Goal: Communication & Community: Share content

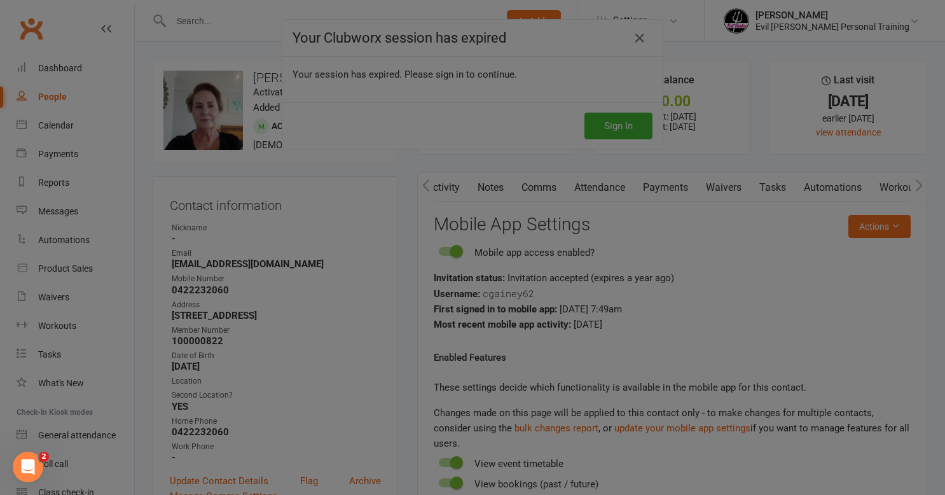
scroll to position [0, 95]
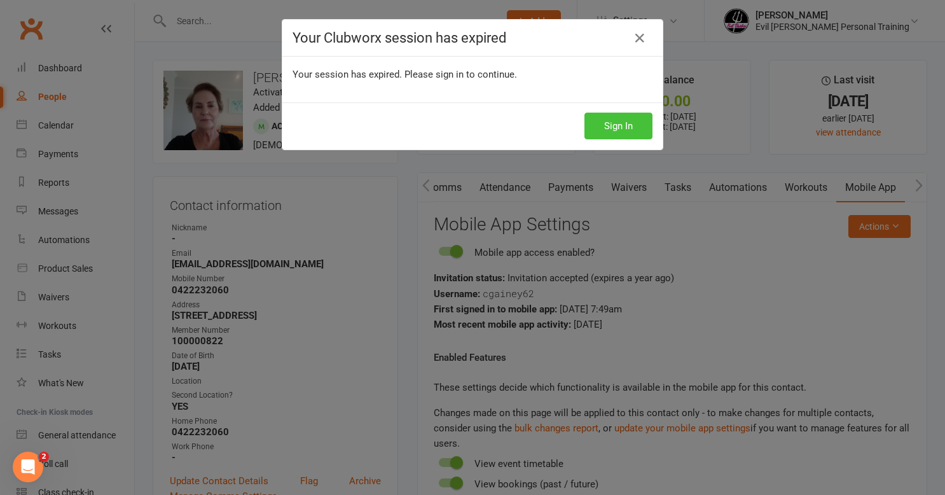
click at [614, 118] on button "Sign In" at bounding box center [618, 126] width 68 height 27
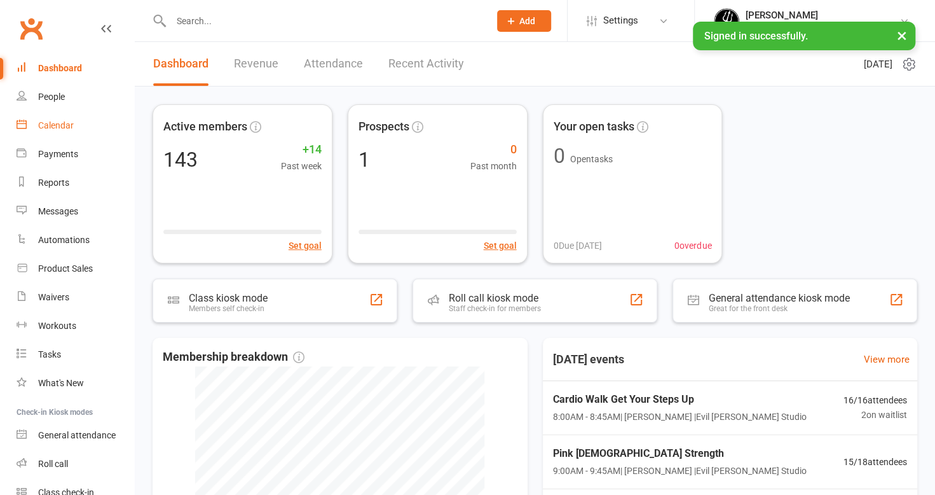
click at [54, 127] on div "Calendar" at bounding box center [56, 125] width 36 height 10
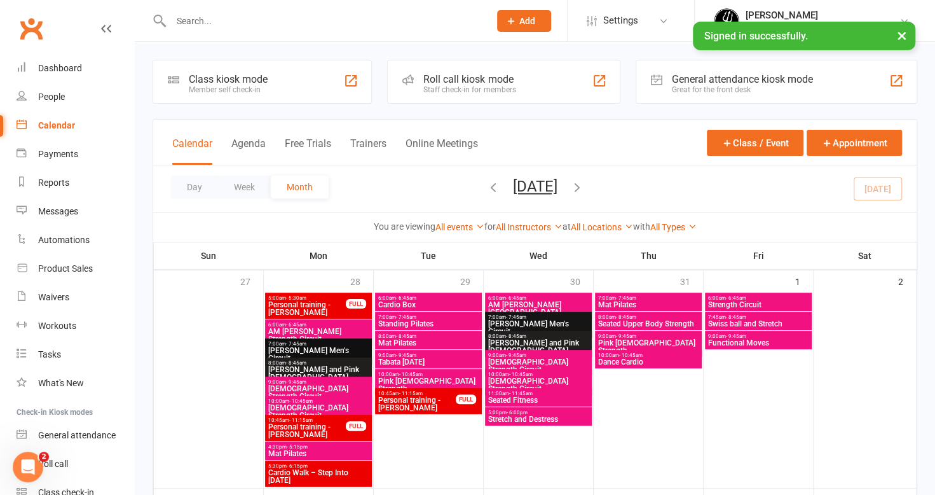
click at [64, 127] on div "Calendar" at bounding box center [56, 125] width 37 height 10
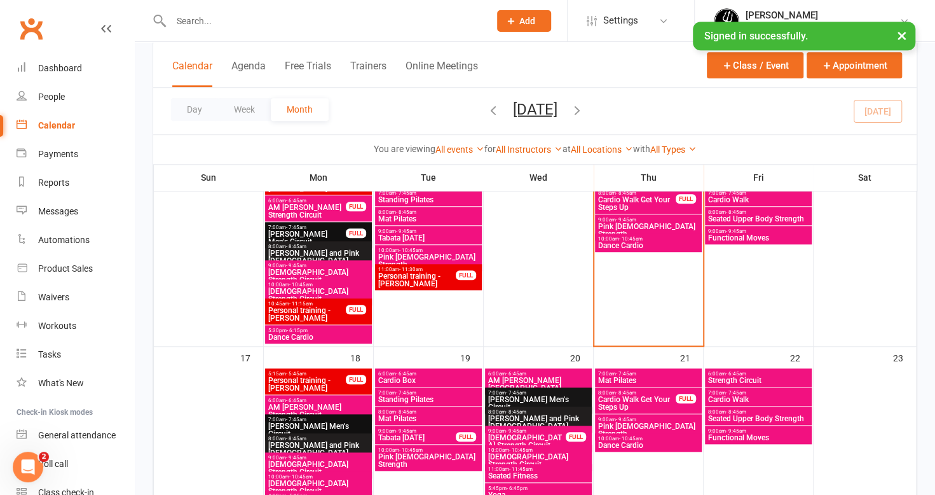
scroll to position [509, 0]
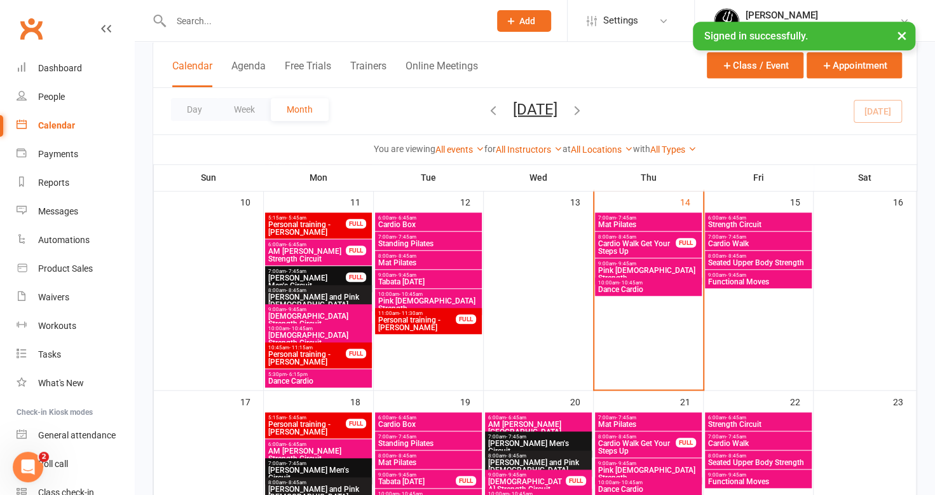
click at [651, 244] on span "Cardio Walk Get Your Steps Up" at bounding box center [637, 247] width 79 height 15
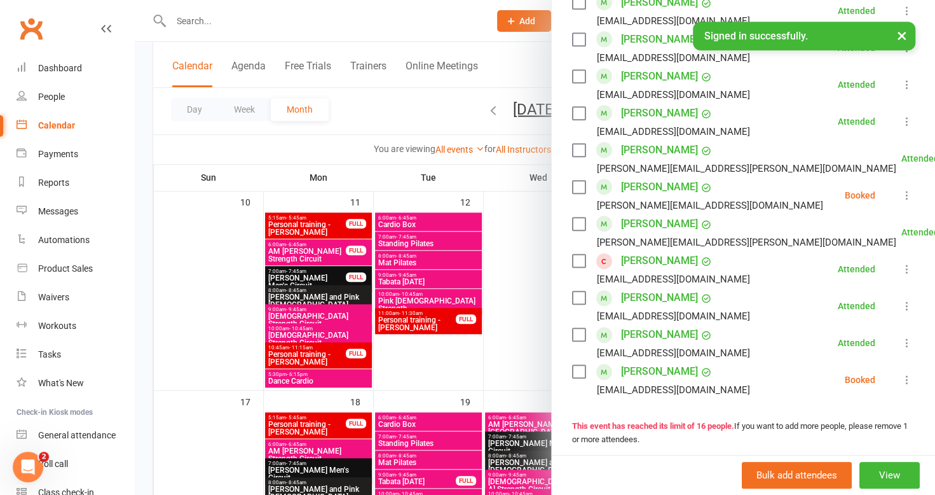
scroll to position [381, 0]
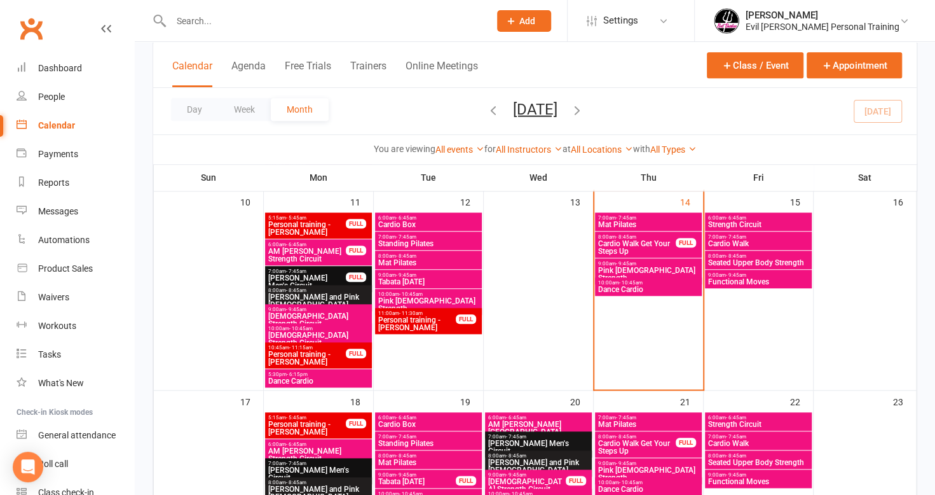
click at [661, 235] on span "8:00am - 8:45am" at bounding box center [637, 237] width 79 height 6
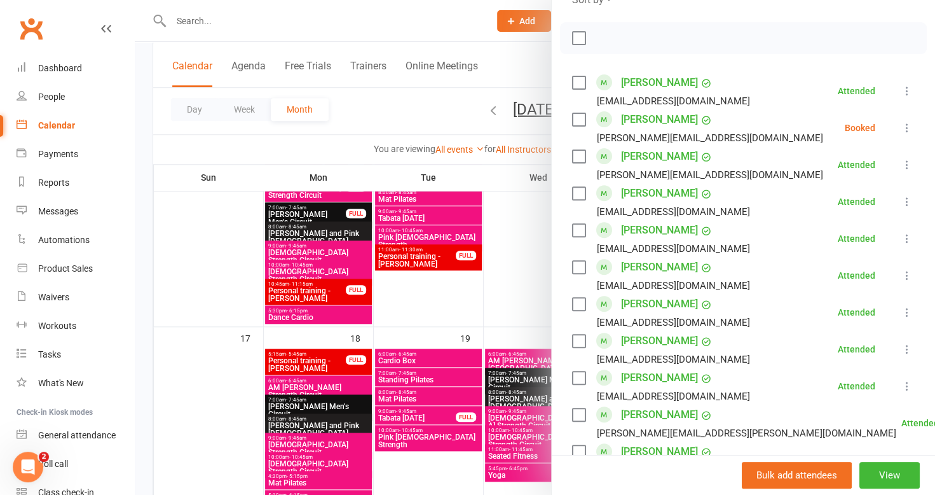
scroll to position [127, 0]
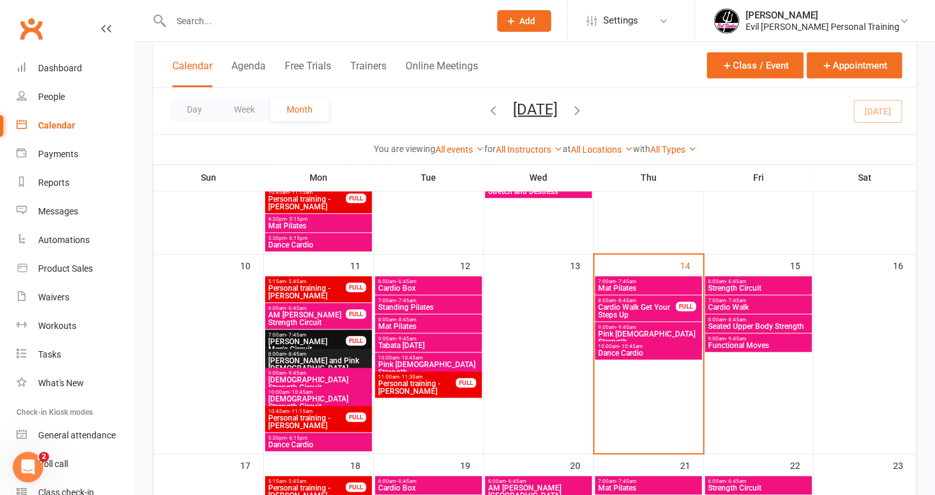
click at [659, 312] on span "Cardio Walk Get Your Steps Up" at bounding box center [637, 310] width 79 height 15
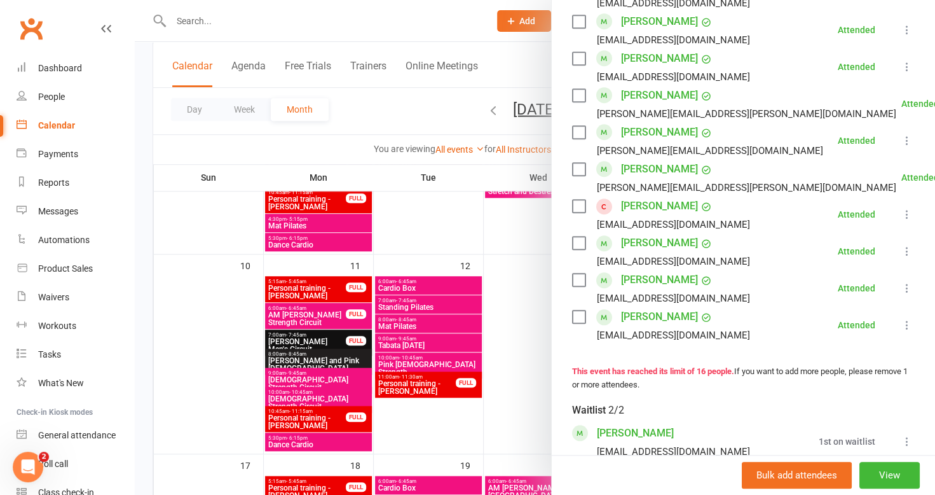
scroll to position [636, 0]
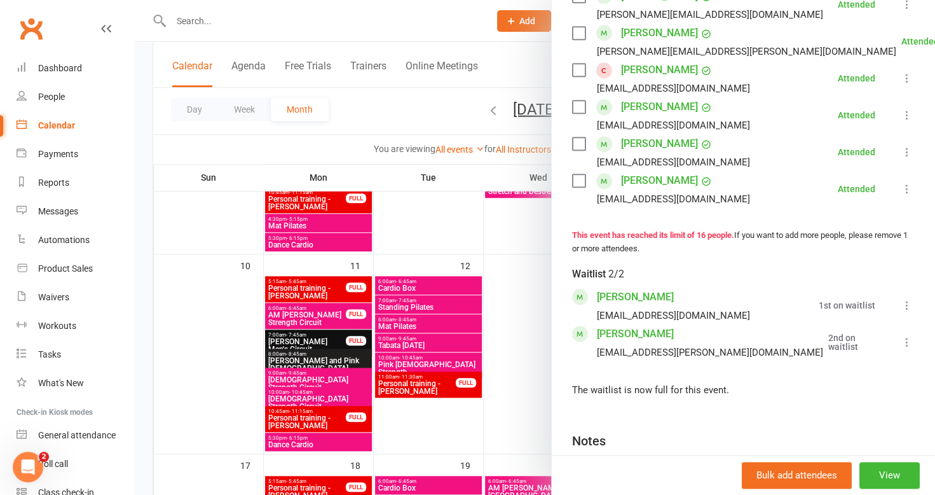
click at [149, 200] on div at bounding box center [535, 247] width 800 height 495
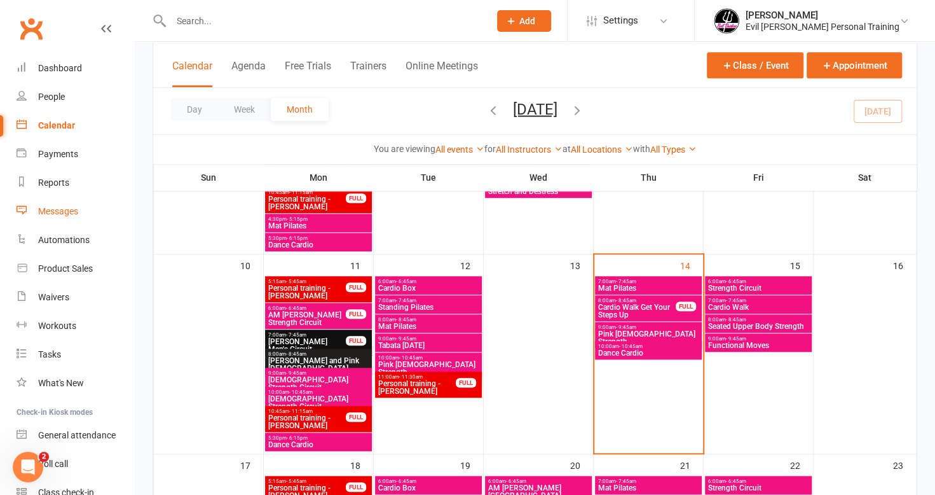
click at [53, 216] on div "Messages" at bounding box center [58, 211] width 40 height 10
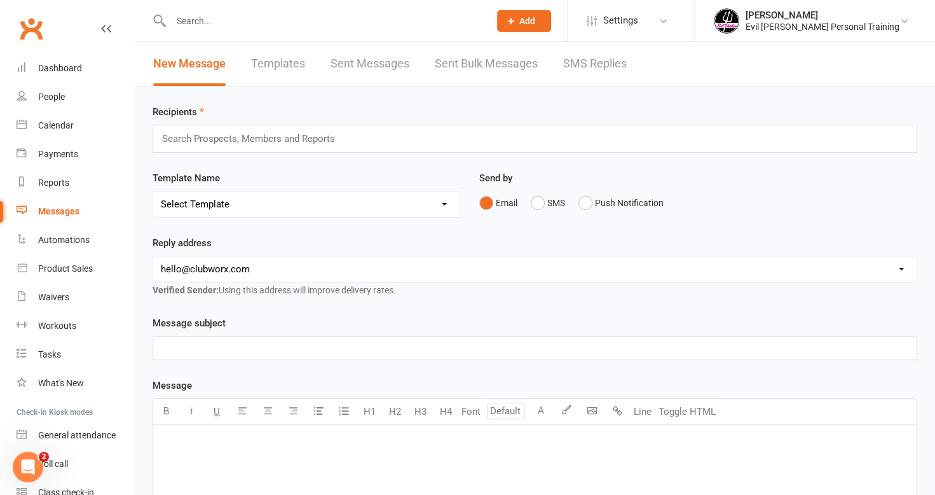
click at [287, 57] on link "Templates" at bounding box center [278, 64] width 54 height 44
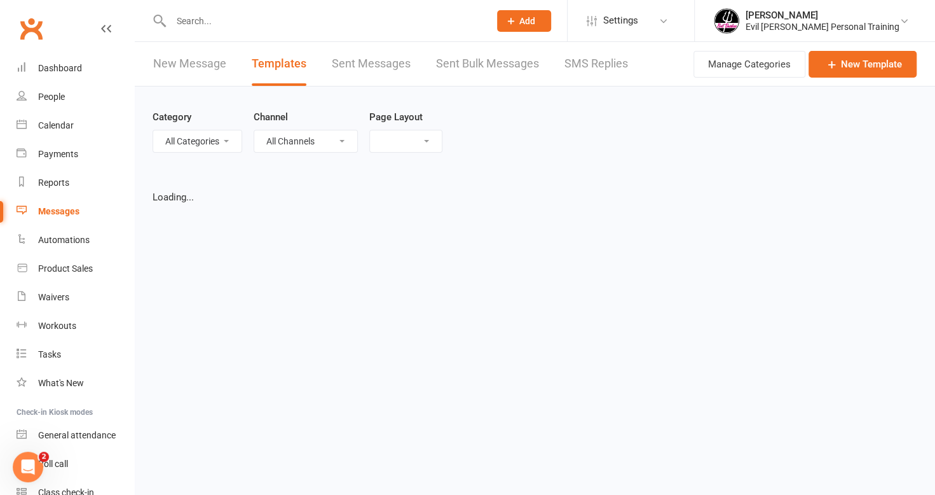
select select "grid"
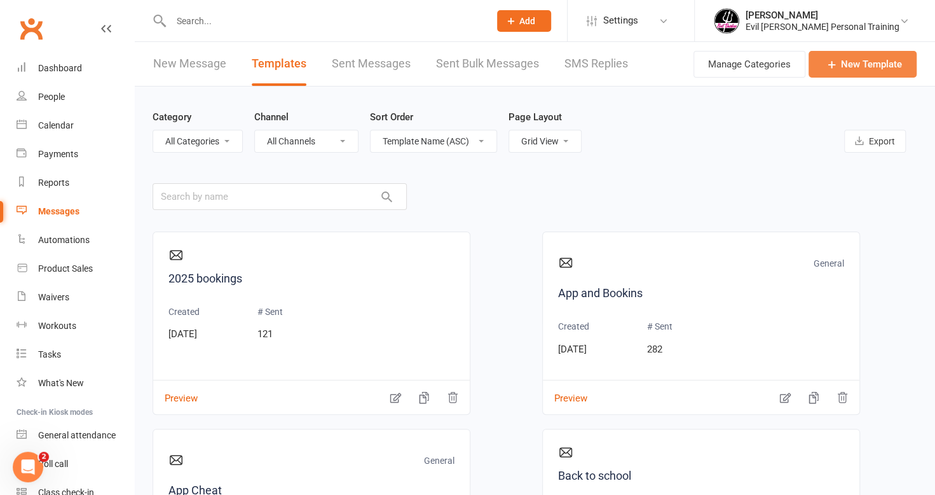
click at [881, 65] on link "New Template" at bounding box center [863, 64] width 108 height 27
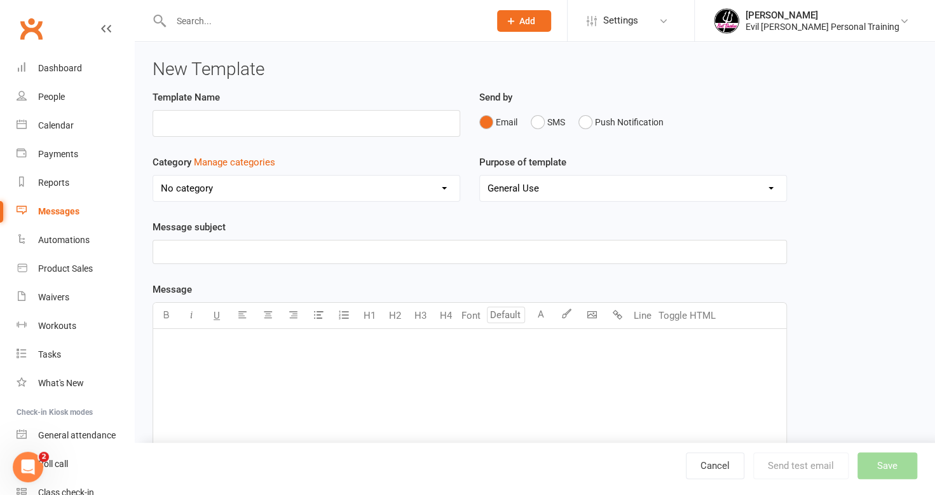
click at [179, 358] on div "﻿" at bounding box center [469, 424] width 633 height 191
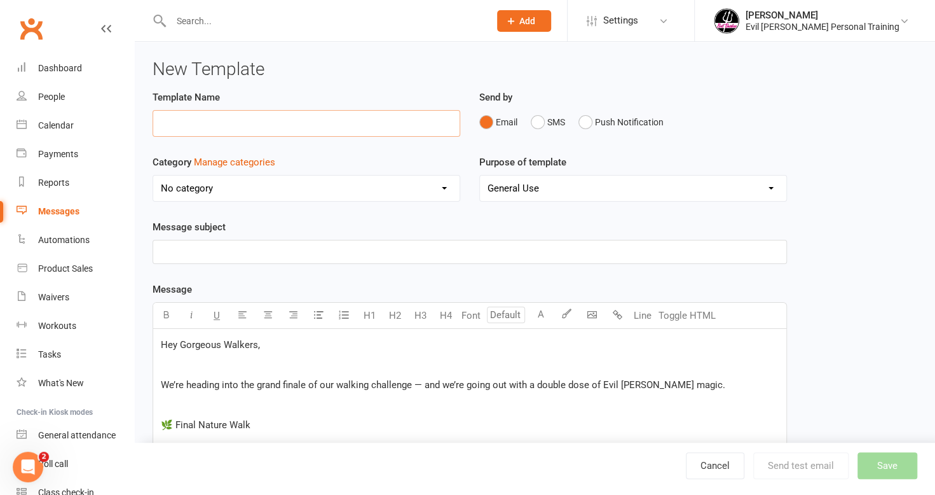
click at [197, 112] on input "text" at bounding box center [307, 123] width 308 height 27
click at [212, 113] on input "nature walk" at bounding box center [307, 123] width 308 height 27
type input "nature walk 2.0"
click at [324, 254] on p "﻿" at bounding box center [470, 251] width 618 height 15
click at [181, 247] on p "﻿" at bounding box center [470, 251] width 618 height 15
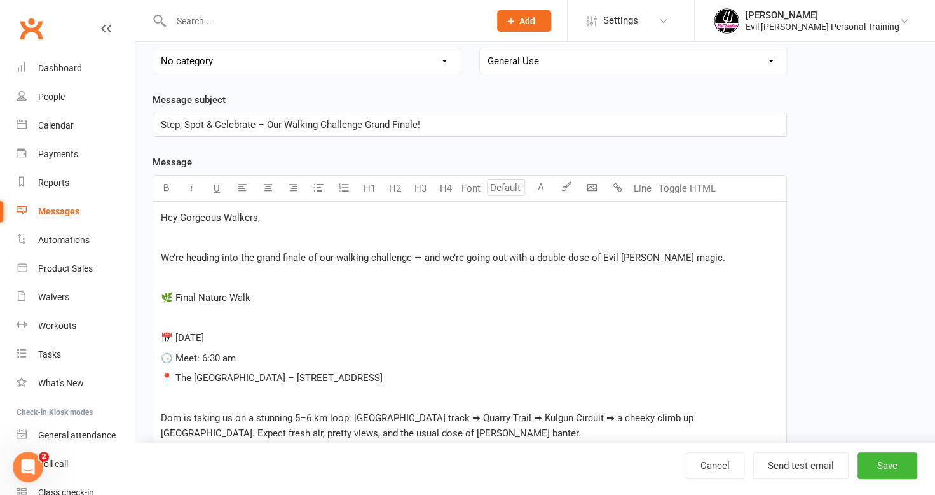
scroll to position [191, 0]
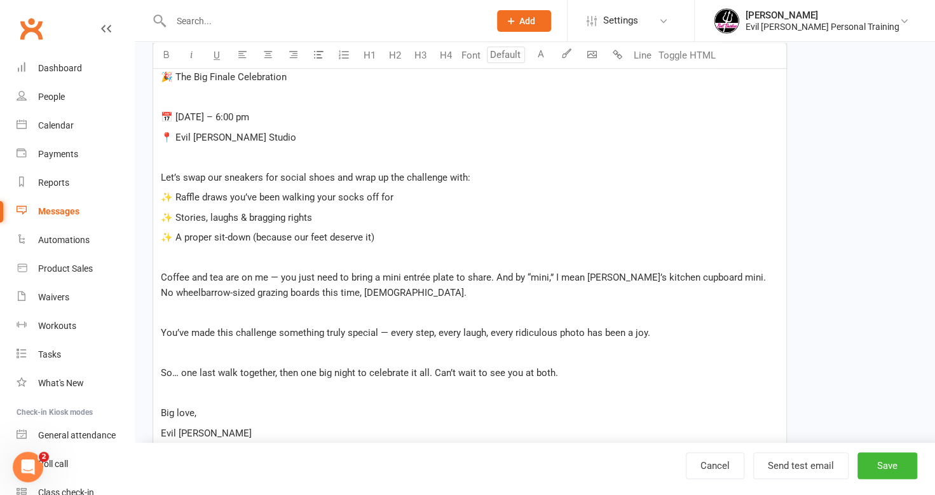
scroll to position [561, 0]
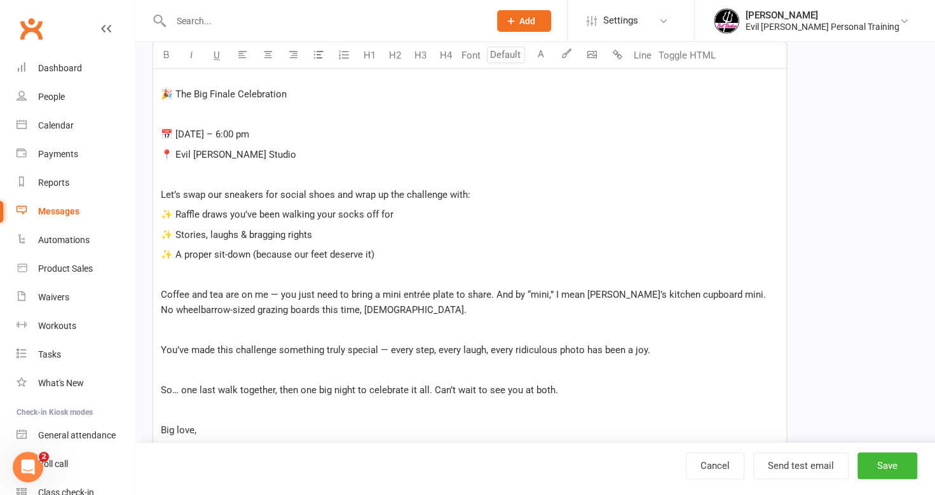
click at [174, 254] on span "✨ A proper sit-down (because our feet deserve it)" at bounding box center [268, 254] width 214 height 11
click at [177, 233] on span "✨ Stories, laughs & bragging rights" at bounding box center [236, 234] width 151 height 11
click at [172, 210] on span "✨ Raffle draws you’ve been walking your socks off for" at bounding box center [277, 214] width 233 height 11
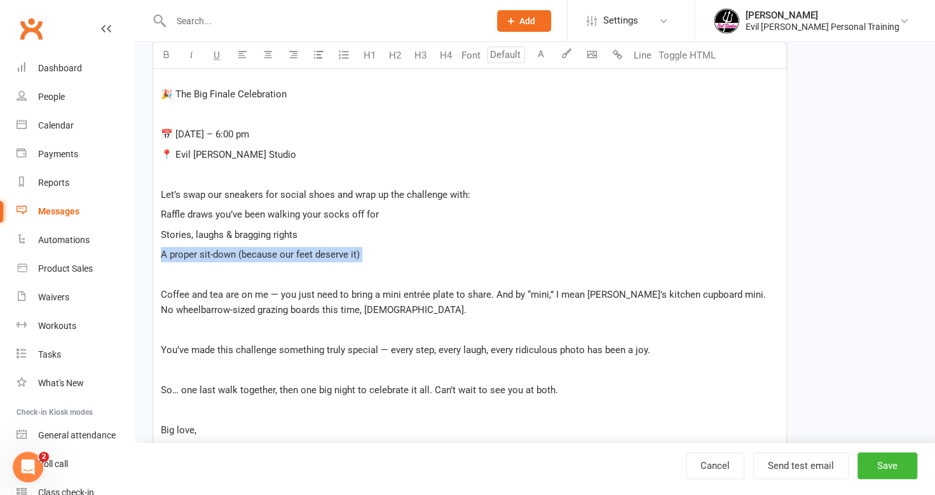
drag, startPoint x: 382, startPoint y: 262, endPoint x: 158, endPoint y: 258, distance: 224.5
click at [159, 259] on div "Hey Gorgeous Walkers, ﻿ We’re heading into the grand finale of our walking chal…" at bounding box center [469, 116] width 633 height 699
click at [158, 291] on div "Hey Gorgeous Walkers, ﻿ We’re heading into the grand finale of our walking chal…" at bounding box center [469, 116] width 633 height 699
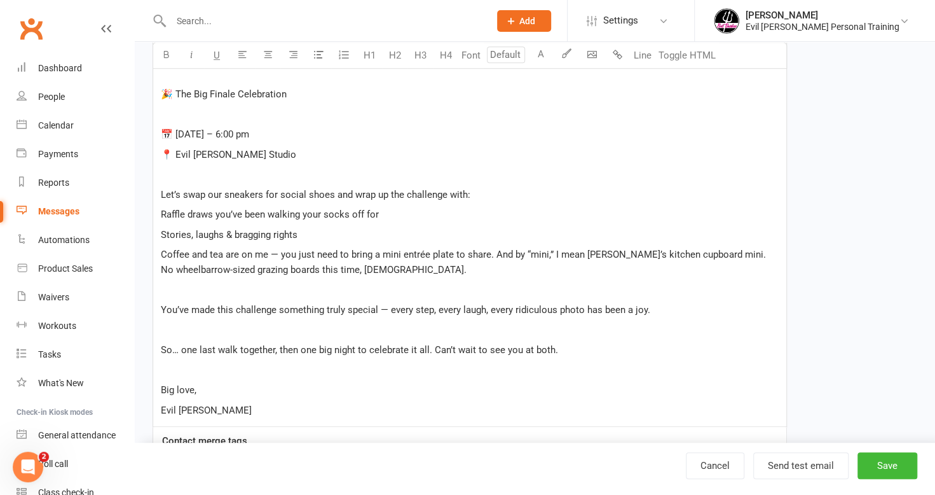
click at [169, 334] on p "﻿" at bounding box center [470, 329] width 618 height 15
click at [167, 324] on p "﻿" at bounding box center [470, 329] width 618 height 15
drag, startPoint x: 155, startPoint y: 313, endPoint x: 153, endPoint y: 303, distance: 10.4
click at [155, 310] on div "Hey Gorgeous Walkers, ﻿ We’re heading into the grand finale of our walking chal…" at bounding box center [469, 96] width 633 height 659
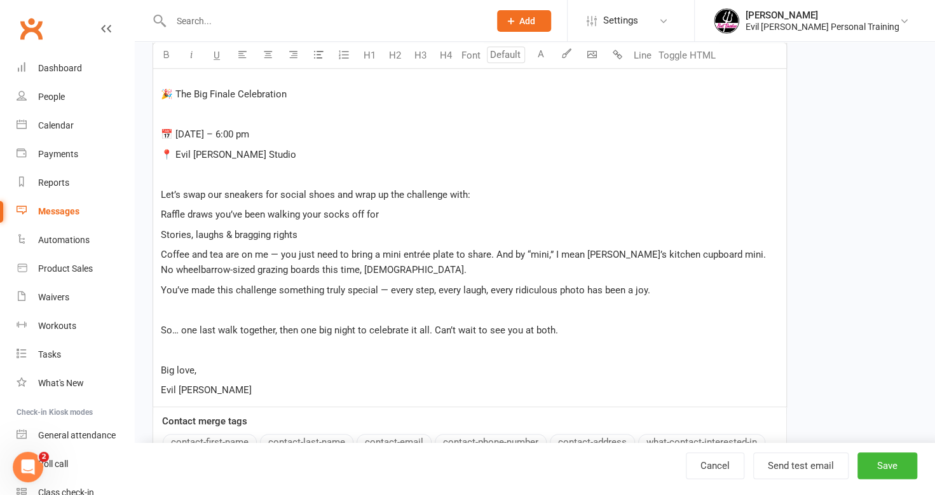
click at [160, 329] on div "Hey Gorgeous Walkers, ﻿ We’re heading into the grand finale of our walking chal…" at bounding box center [469, 86] width 633 height 639
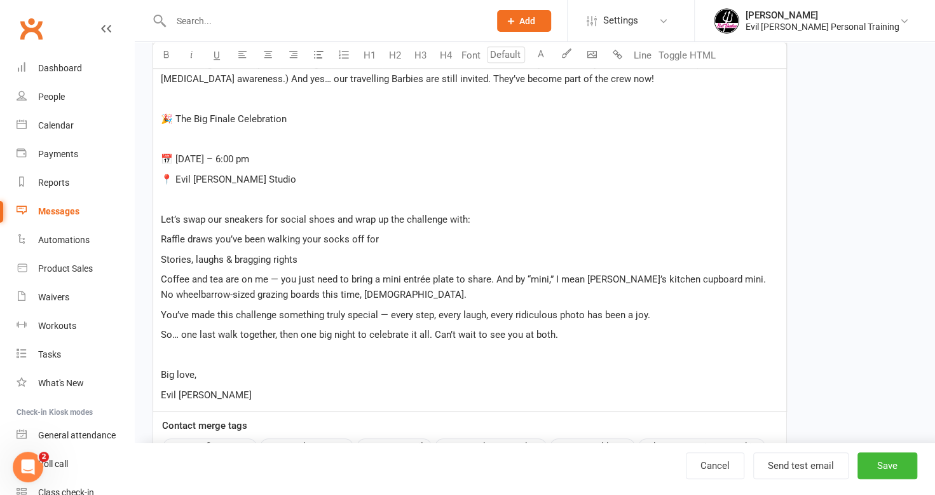
scroll to position [498, 0]
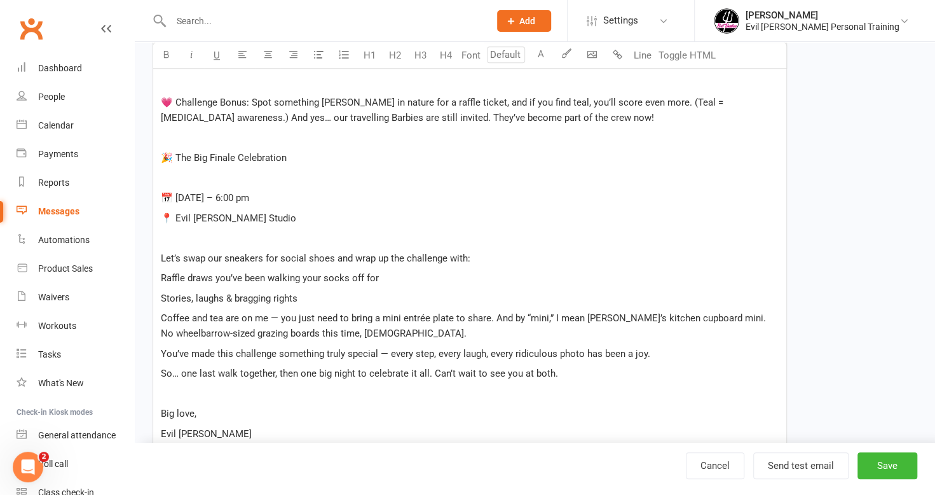
click at [174, 192] on span "📅 Friday 5 September – 6:00 pm" at bounding box center [205, 197] width 88 height 11
click at [171, 224] on div "Hey Gorgeous Walkers, ﻿ We’re heading into the grand finale of our walking chal…" at bounding box center [469, 140] width 633 height 619
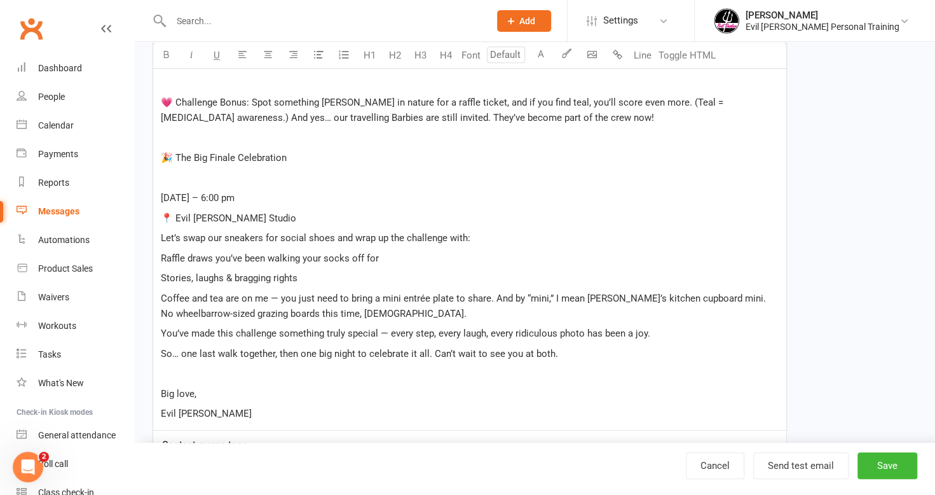
click at [166, 219] on span "📍 Evil Barbee Studio" at bounding box center [228, 217] width 135 height 11
click at [176, 219] on span "📍 Evil Barbee Studio" at bounding box center [228, 217] width 135 height 11
click at [247, 214] on p "Evil [PERSON_NAME] Studio" at bounding box center [470, 217] width 618 height 15
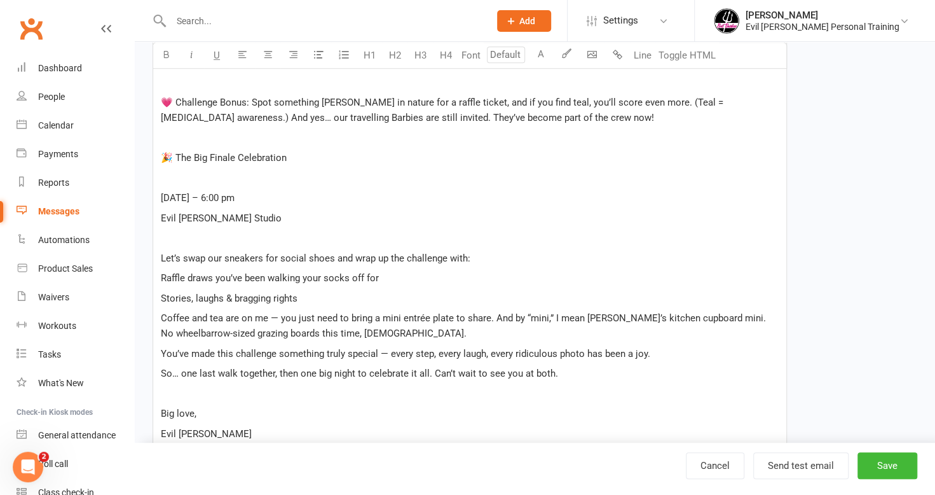
click at [164, 197] on span "Friday 5 September – 6:00 pm" at bounding box center [198, 197] width 74 height 11
click at [159, 214] on div "Hey Gorgeous Walkers, ﻿ We’re heading into the grand finale of our walking chal…" at bounding box center [469, 140] width 633 height 619
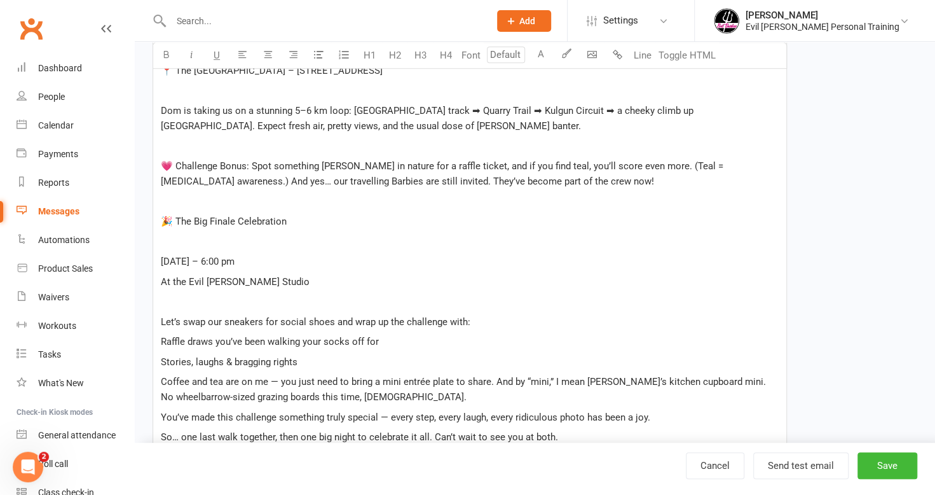
click at [174, 198] on p "﻿" at bounding box center [470, 201] width 618 height 15
click at [181, 221] on span "🎉 The Big Finale Celebration" at bounding box center [224, 221] width 126 height 11
click at [164, 221] on span "🎉 The Big Finale Celebration" at bounding box center [224, 221] width 126 height 11
click at [171, 220] on span "🎉 The Big Finale Celebration" at bounding box center [224, 221] width 126 height 11
click at [151, 253] on div "Template Name nature walk 2.0 Send by Email SMS Push Notification Category Mana…" at bounding box center [470, 165] width 654 height 1020
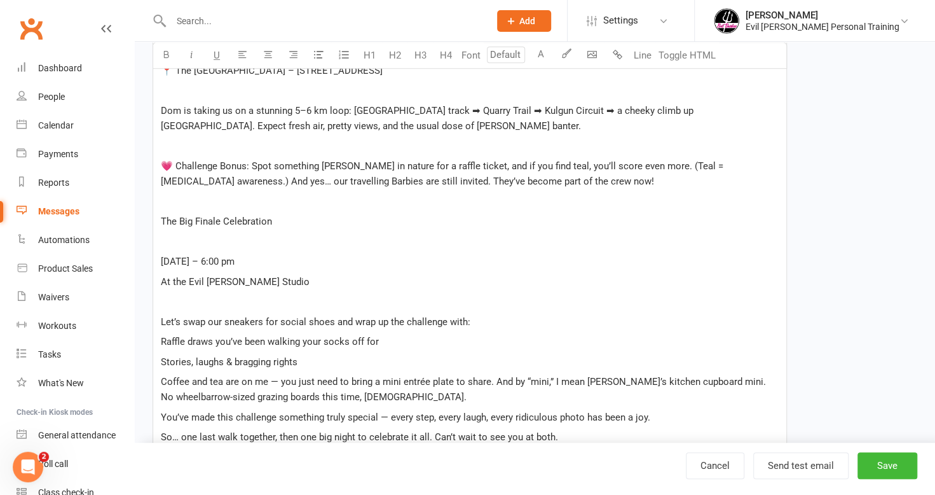
click at [161, 256] on span "Friday 5 September – 6:00 pm" at bounding box center [198, 261] width 74 height 11
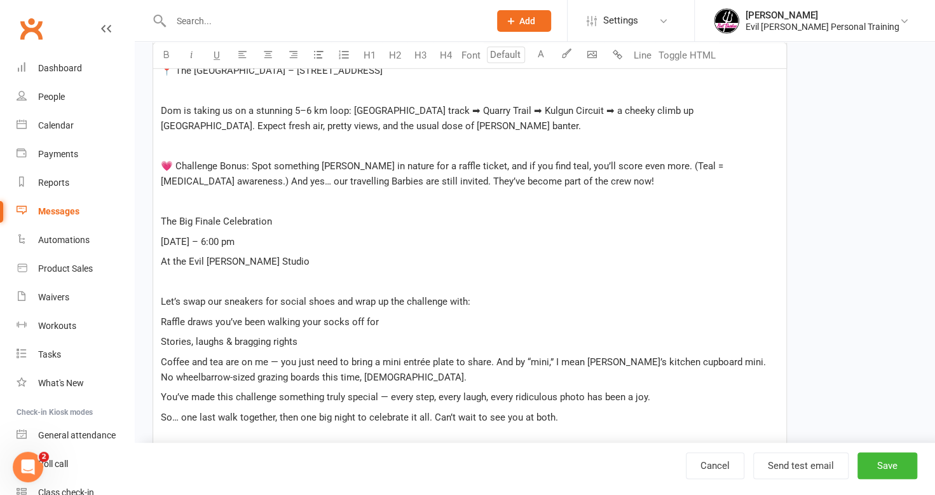
click at [162, 294] on p "Let’s swap our sneakers for social shoes and wrap up the challenge with:" at bounding box center [470, 301] width 618 height 15
click at [163, 214] on p "The Big Finale Celebration" at bounding box center [470, 221] width 618 height 15
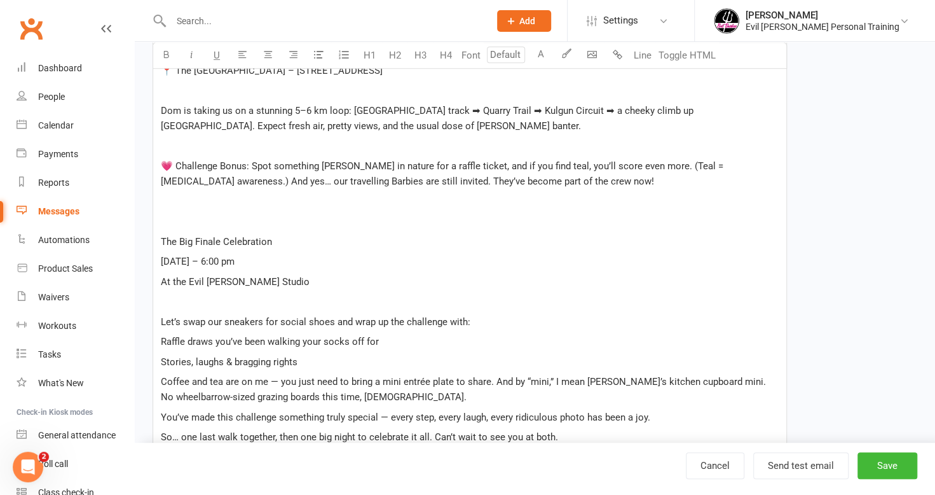
click at [164, 160] on span "💗 Challenge Bonus: Spot something Barbie pink in nature for a raffle ticket, an…" at bounding box center [443, 173] width 565 height 27
click at [172, 158] on p "💗 Challenge Bonus: Spot something Barbie pink in nature for a raffle ticket, an…" at bounding box center [470, 173] width 618 height 31
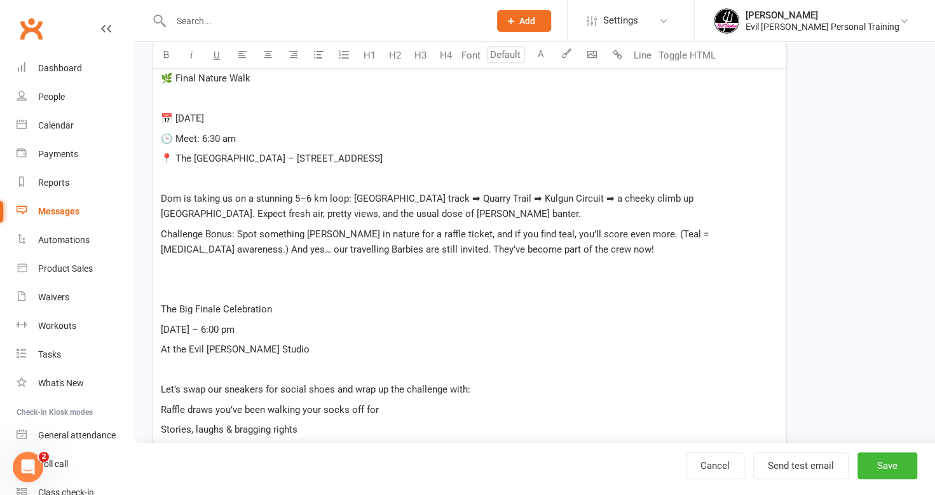
scroll to position [307, 0]
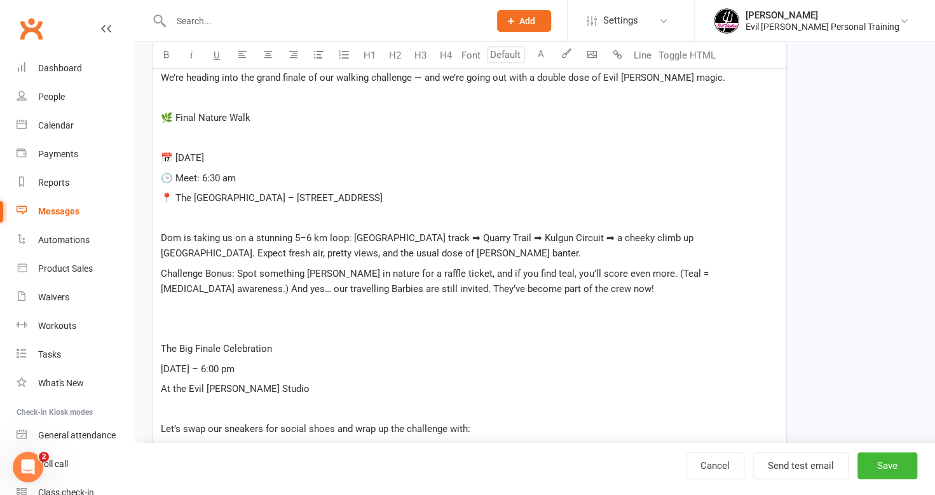
click at [170, 197] on span "📍 The Gap Scout Hall – 45 Paten Road, The Gap" at bounding box center [272, 197] width 222 height 11
click at [178, 172] on span "🕒 Meet: 6:30 am" at bounding box center [198, 177] width 75 height 11
click at [178, 150] on p "📅 Sunday 17 August" at bounding box center [470, 157] width 618 height 15
click at [167, 196] on span "The Gap Scout Hall – 45 Paten Road, The Gap" at bounding box center [264, 197] width 207 height 11
click at [160, 194] on div "Hey Gorgeous Walkers, ﻿ We’re heading into the grand finale of our walking chal…" at bounding box center [469, 321] width 633 height 599
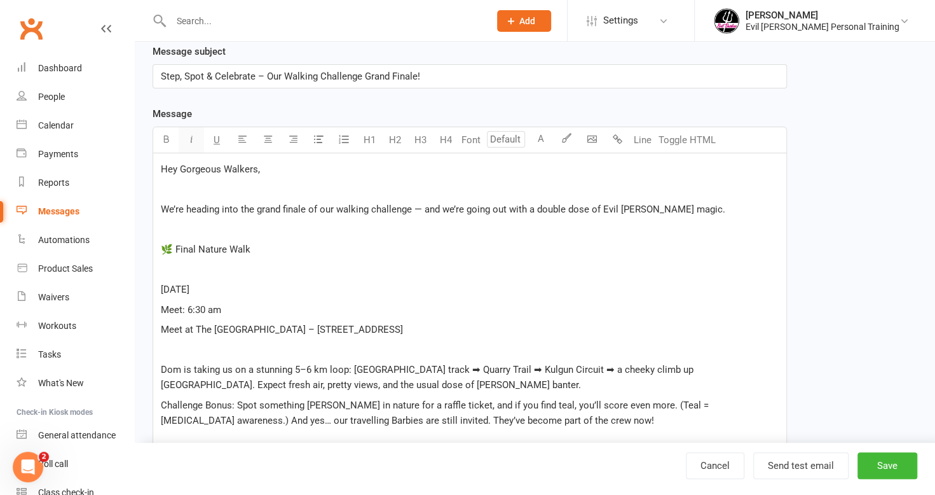
scroll to position [116, 0]
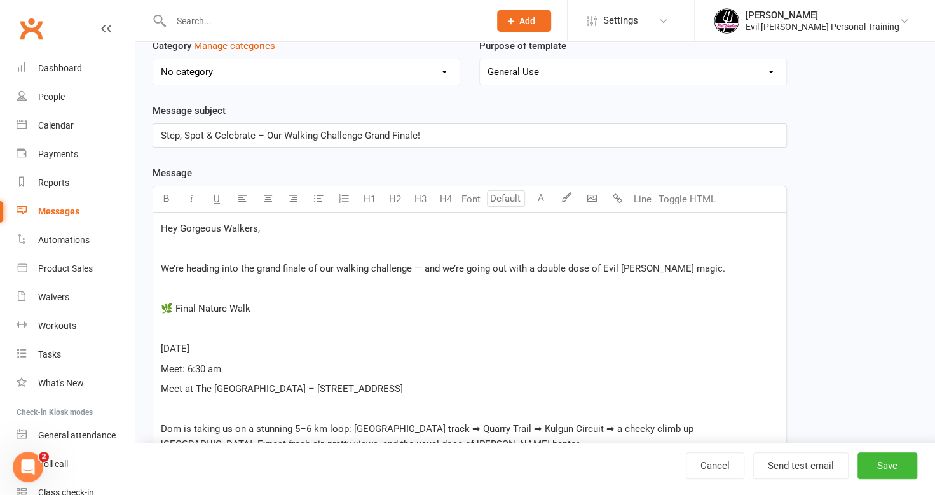
click at [173, 321] on p "﻿" at bounding box center [470, 328] width 618 height 15
click at [180, 313] on p "🌿 Final Nature Walk" at bounding box center [470, 308] width 618 height 15
click at [449, 403] on p "﻿" at bounding box center [470, 408] width 618 height 15
click at [418, 333] on p "﻿" at bounding box center [470, 328] width 618 height 15
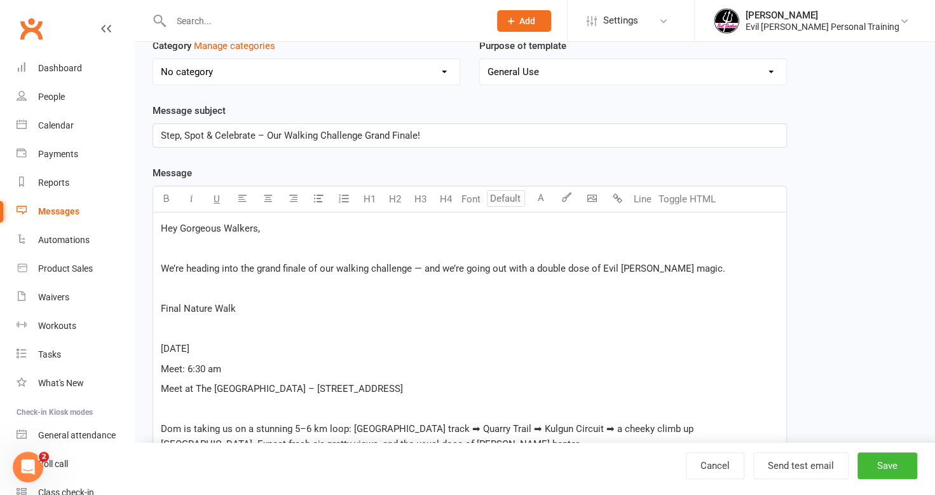
click at [420, 350] on p "Sunday 17 August" at bounding box center [470, 348] width 618 height 15
click at [473, 333] on p "﻿" at bounding box center [470, 328] width 618 height 15
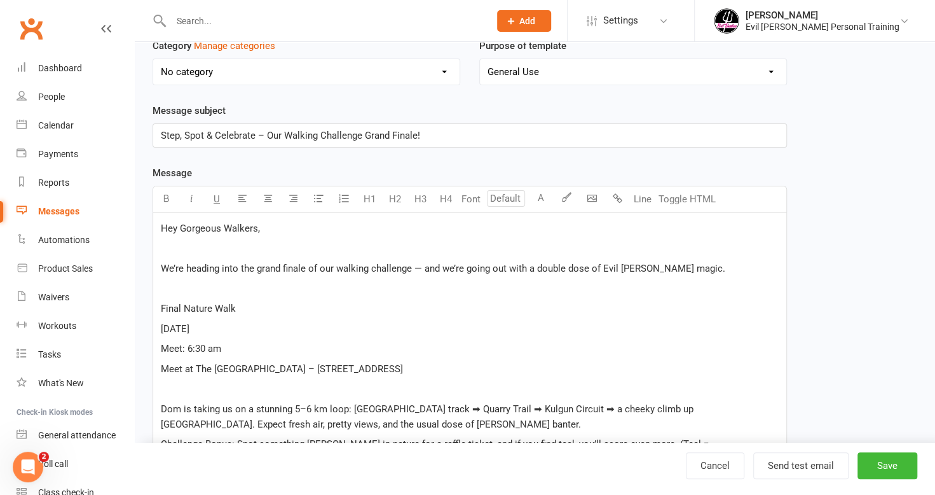
click at [685, 335] on div "Hey Gorgeous Walkers, ﻿ We’re heading into the grand finale of our walking chal…" at bounding box center [469, 501] width 633 height 579
click at [467, 306] on p "Final Nature Walk" at bounding box center [470, 308] width 618 height 15
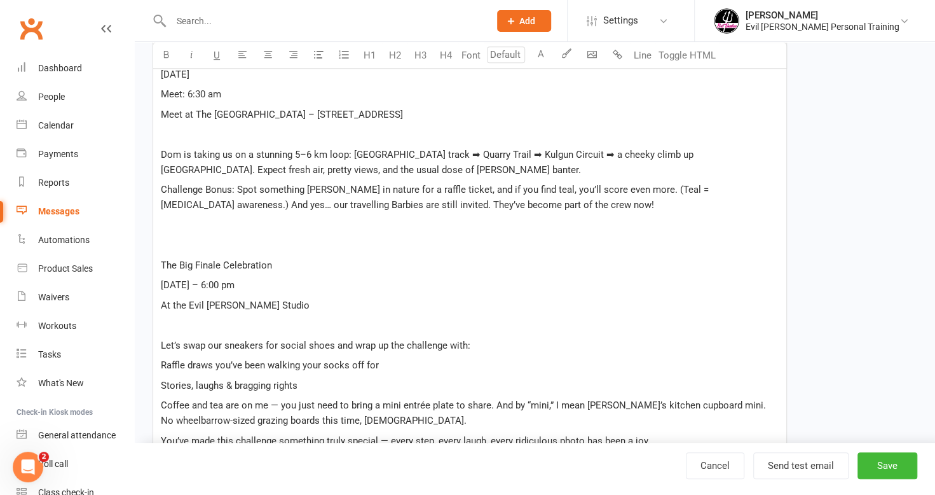
scroll to position [180, 0]
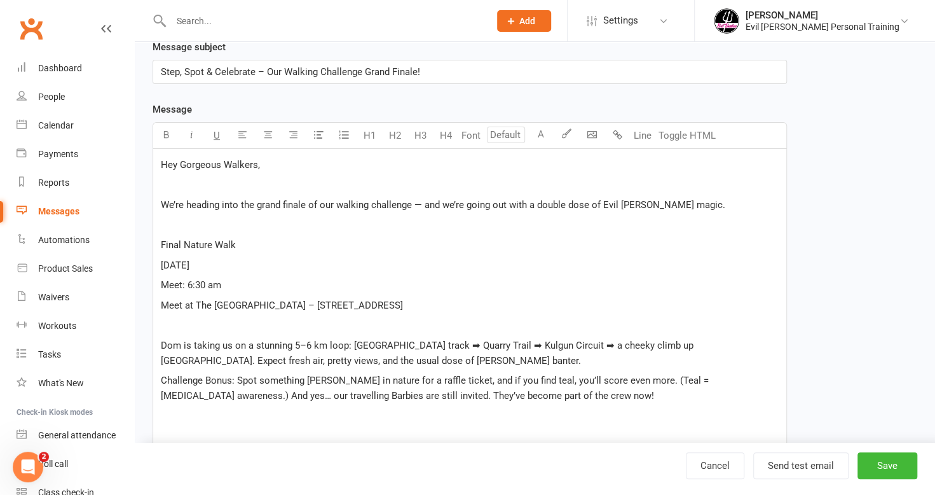
click at [238, 228] on p "﻿" at bounding box center [470, 224] width 618 height 15
click at [207, 193] on div "Hey Gorgeous Walkers, ﻿ We’re heading into the grand finale of our walking chal…" at bounding box center [469, 438] width 633 height 579
click at [525, 208] on span "We’re heading into the grand finale of our walking challenge — and we’re going …" at bounding box center [443, 204] width 565 height 11
click at [513, 209] on p "We’re heading into the grand finale of our walking challenge — and we’re going …" at bounding box center [470, 204] width 618 height 15
click at [589, 209] on p "We’re heading into the grand finale of our walking challenge — and we’re going …" at bounding box center [470, 204] width 618 height 15
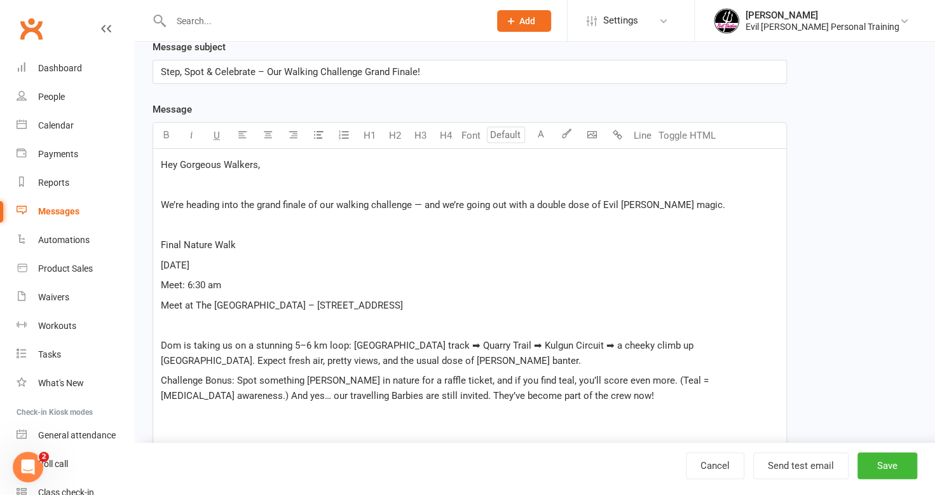
click at [593, 233] on div "Hey Gorgeous Walkers, ﻿ We’re heading into the grand finale of our walking chal…" at bounding box center [469, 438] width 633 height 579
click at [622, 221] on p "﻿" at bounding box center [470, 224] width 618 height 15
click at [560, 224] on p "﻿" at bounding box center [470, 224] width 618 height 15
click at [479, 223] on p "﻿" at bounding box center [470, 224] width 618 height 15
drag, startPoint x: 598, startPoint y: 205, endPoint x: 532, endPoint y: 203, distance: 66.1
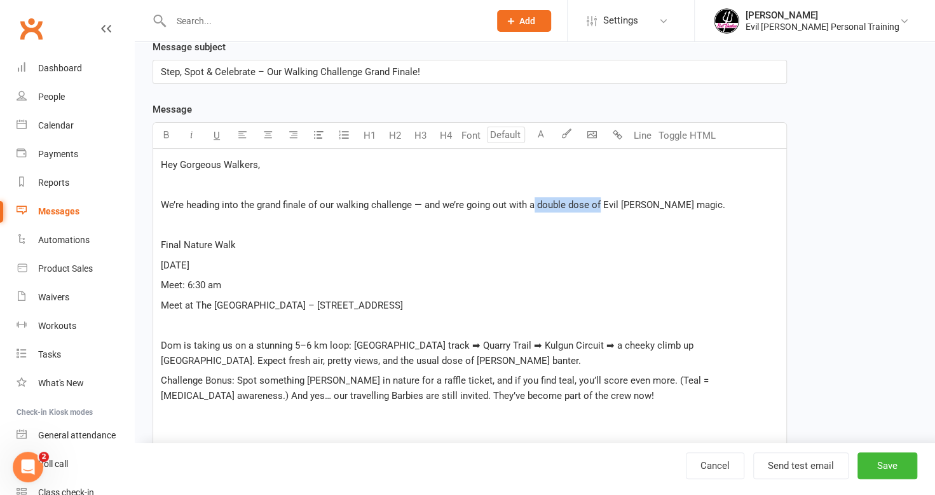
click at [532, 203] on span "We’re heading into the grand finale of our walking challenge — and we’re going …" at bounding box center [443, 204] width 565 height 11
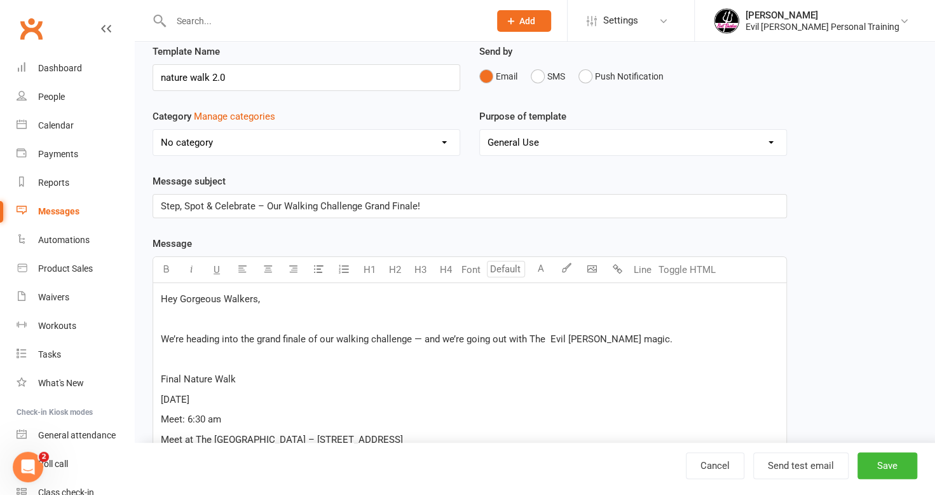
scroll to position [64, 0]
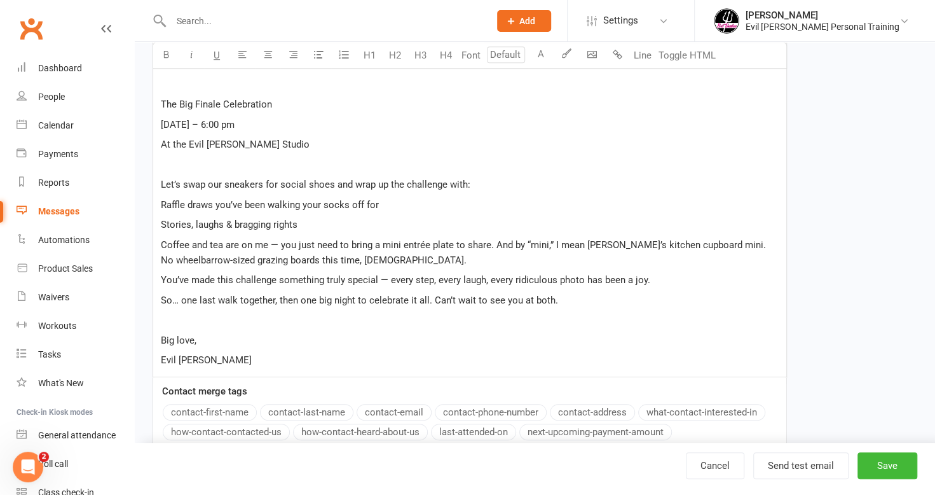
scroll to position [612, 0]
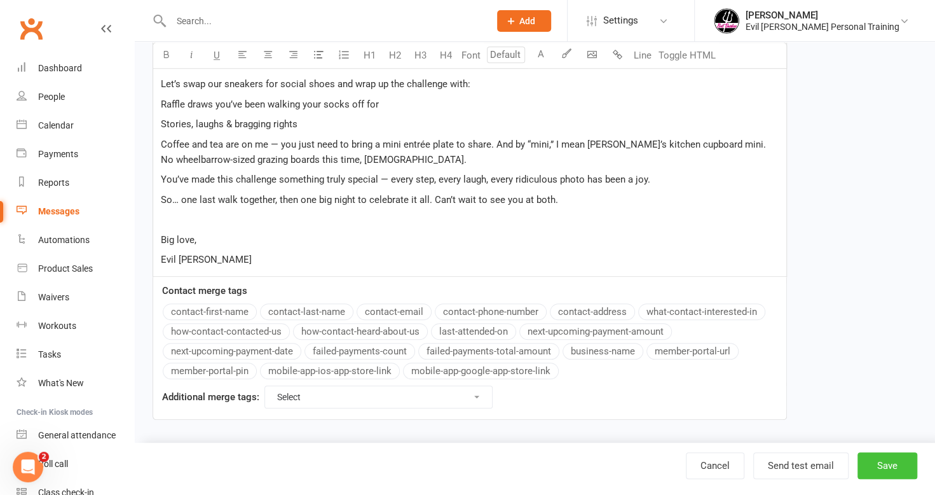
click at [903, 466] on button "Save" at bounding box center [888, 465] width 60 height 27
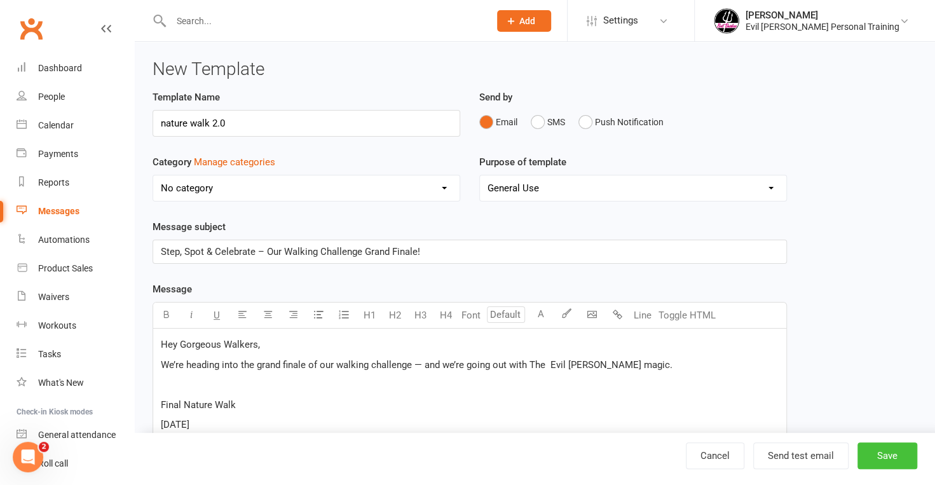
select select "grid"
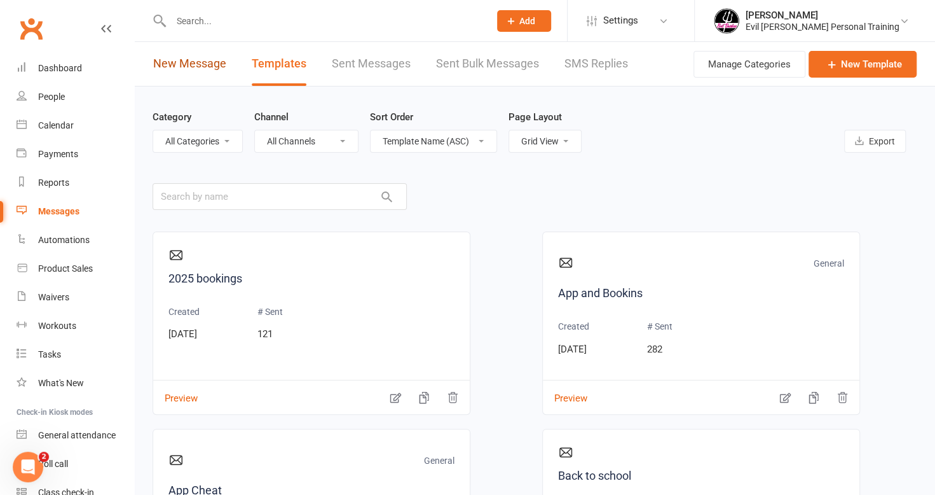
click at [207, 49] on link "New Message" at bounding box center [189, 64] width 73 height 44
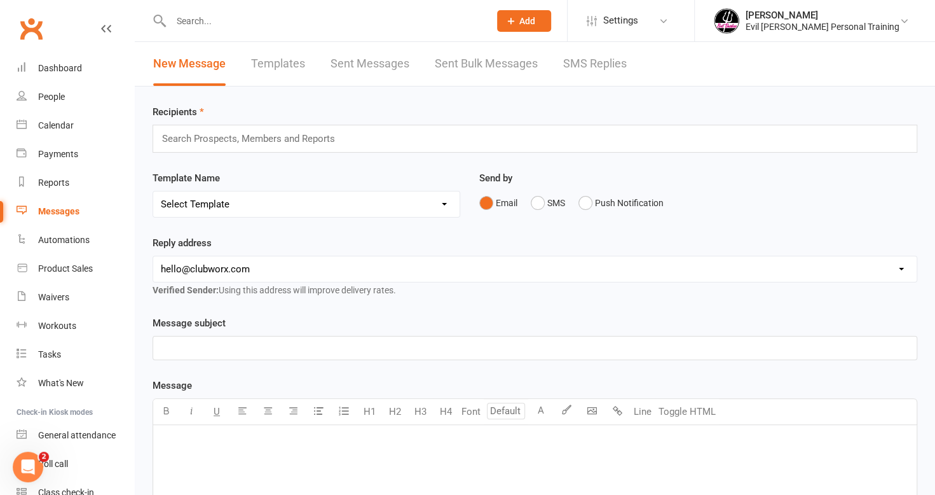
click at [484, 67] on link "Sent Bulk Messages" at bounding box center [486, 64] width 103 height 44
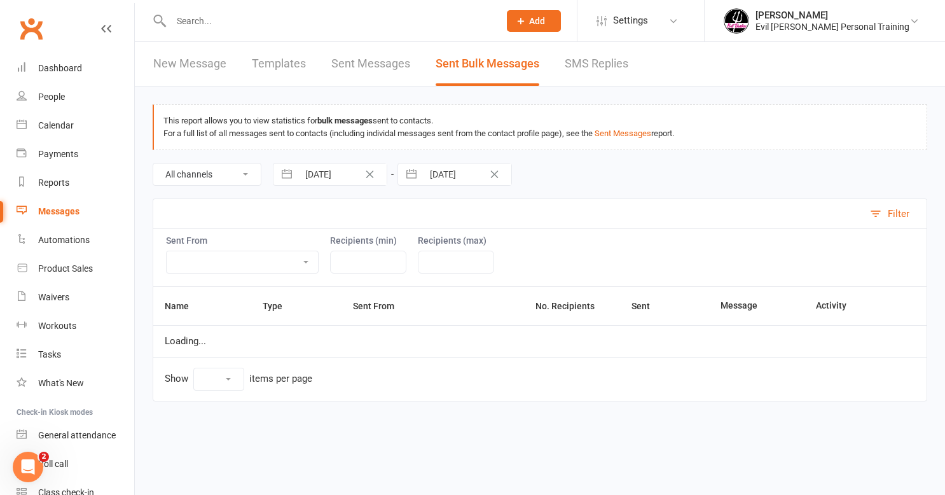
select select "10"
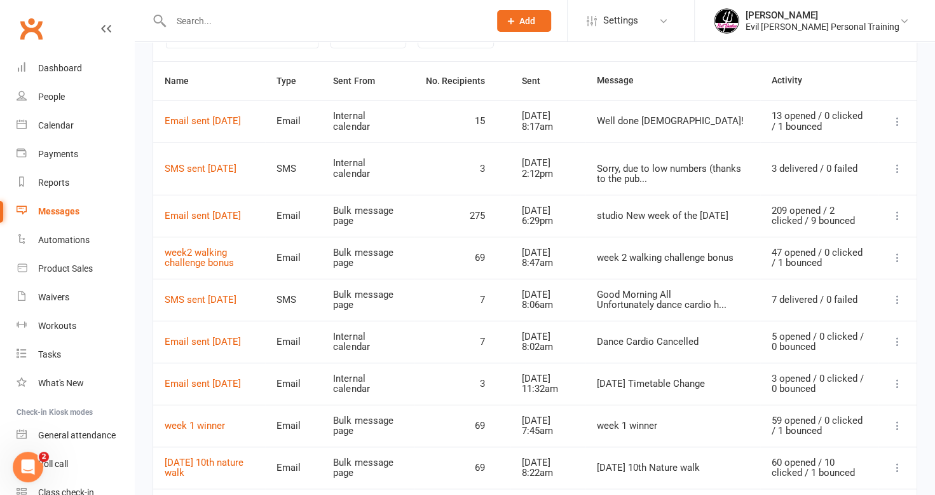
scroll to position [254, 0]
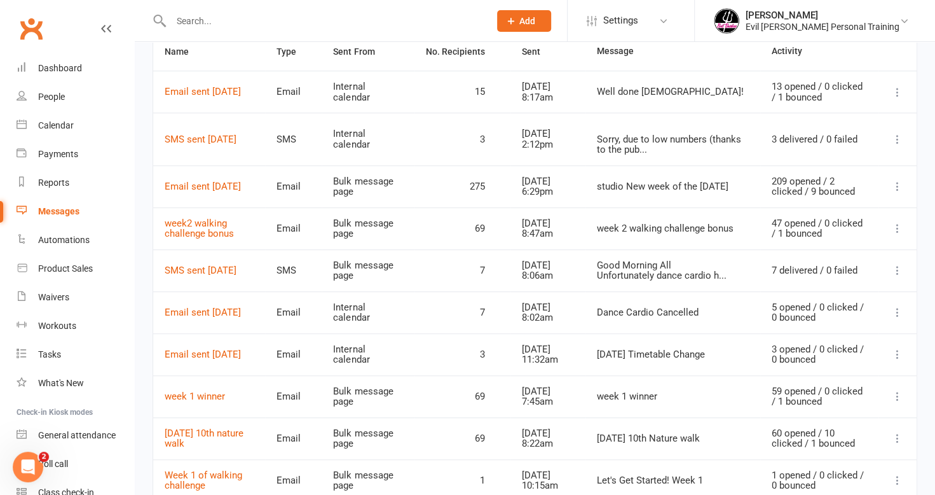
click at [898, 390] on icon at bounding box center [897, 396] width 13 height 13
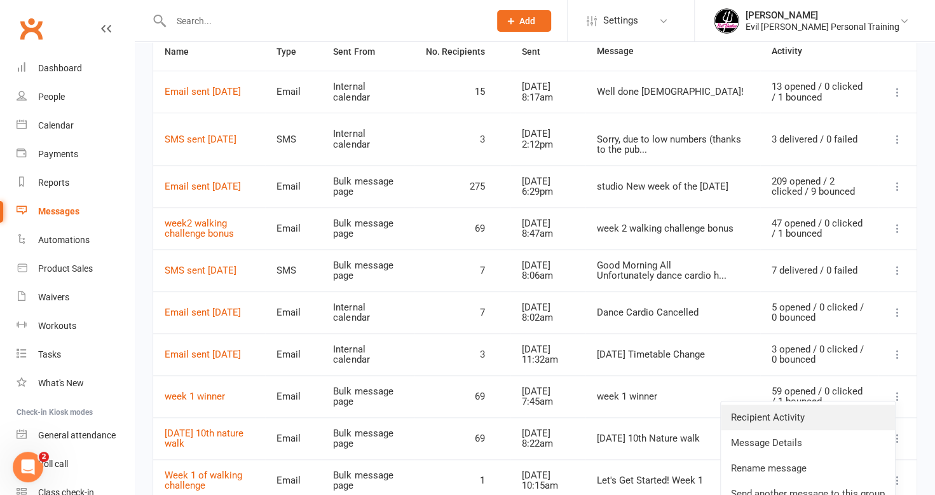
scroll to position [318, 0]
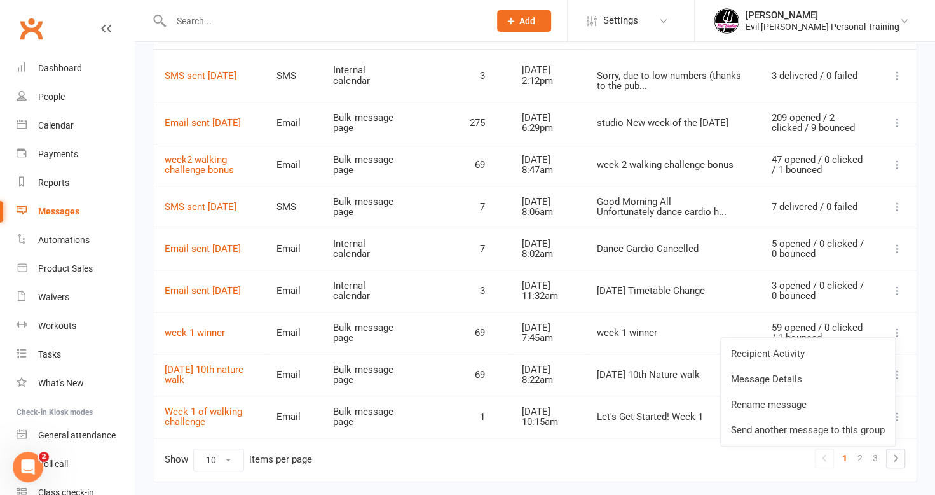
click at [572, 446] on td "Show 10 25 50 100 items per page 1 2 3" at bounding box center [535, 459] width 764 height 44
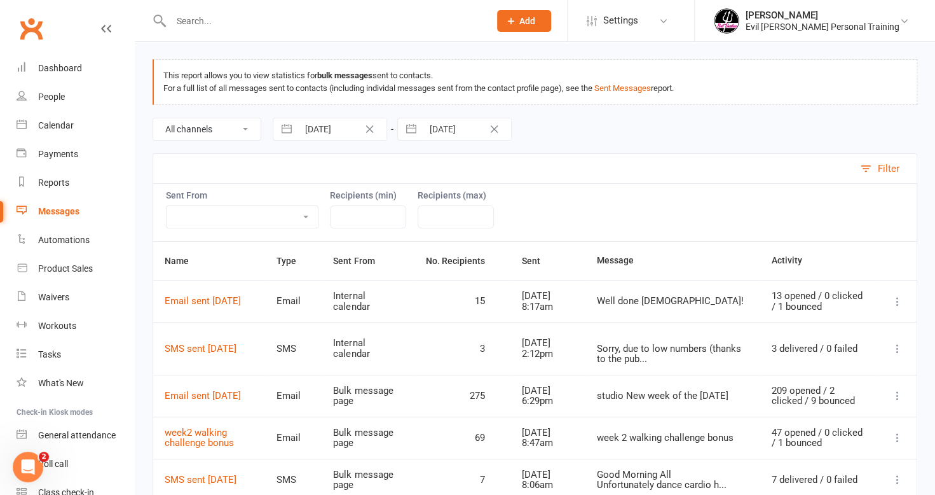
scroll to position [64, 0]
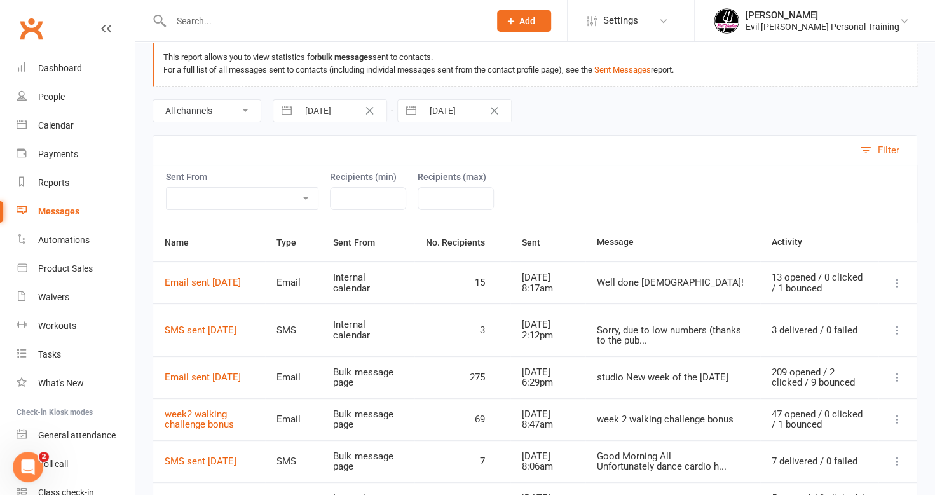
drag, startPoint x: 551, startPoint y: 377, endPoint x: 805, endPoint y: 383, distance: 254.4
click at [574, 378] on div "Aug 10, 2025 6:29pm" at bounding box center [548, 377] width 52 height 21
click at [899, 376] on icon at bounding box center [897, 377] width 13 height 13
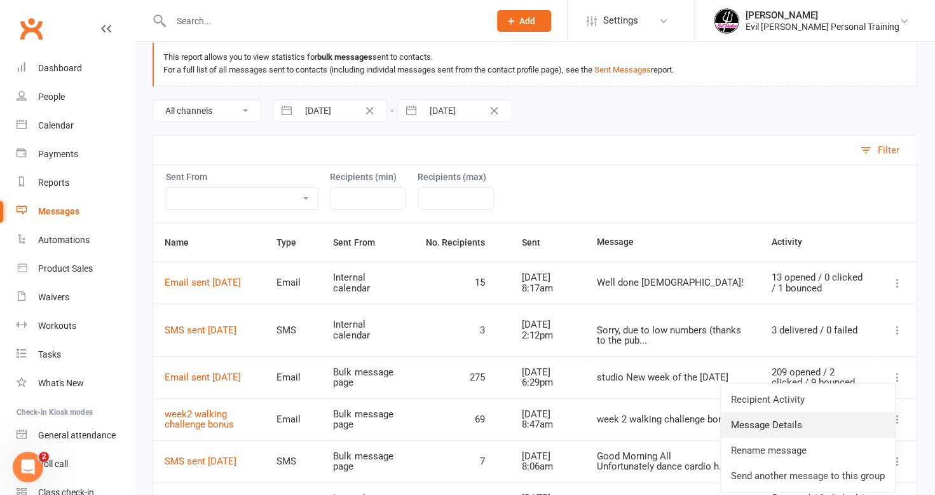
click at [813, 422] on link "Message Details" at bounding box center [808, 424] width 174 height 25
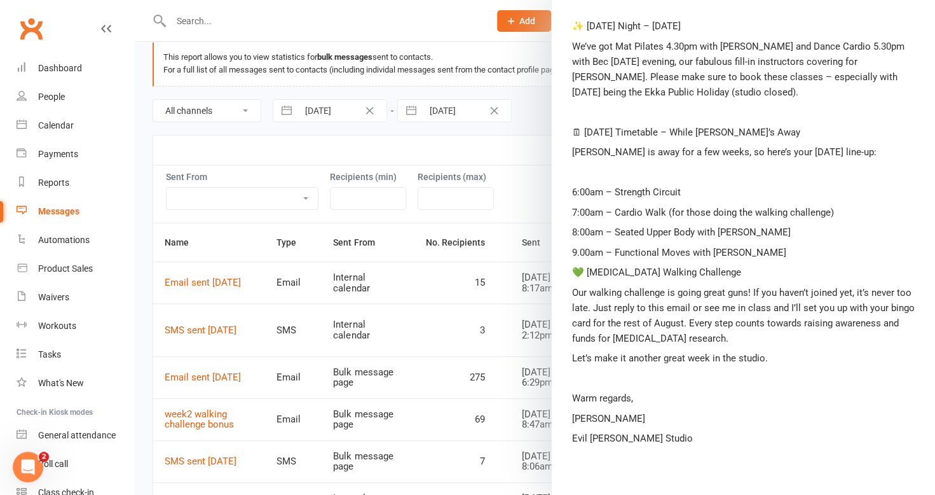
scroll to position [319, 0]
click at [142, 164] on div at bounding box center [535, 247] width 800 height 495
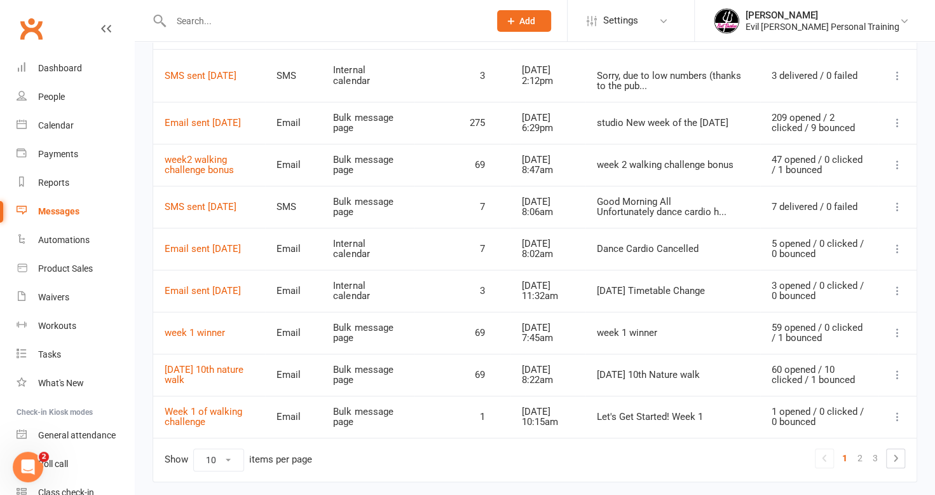
scroll to position [0, 0]
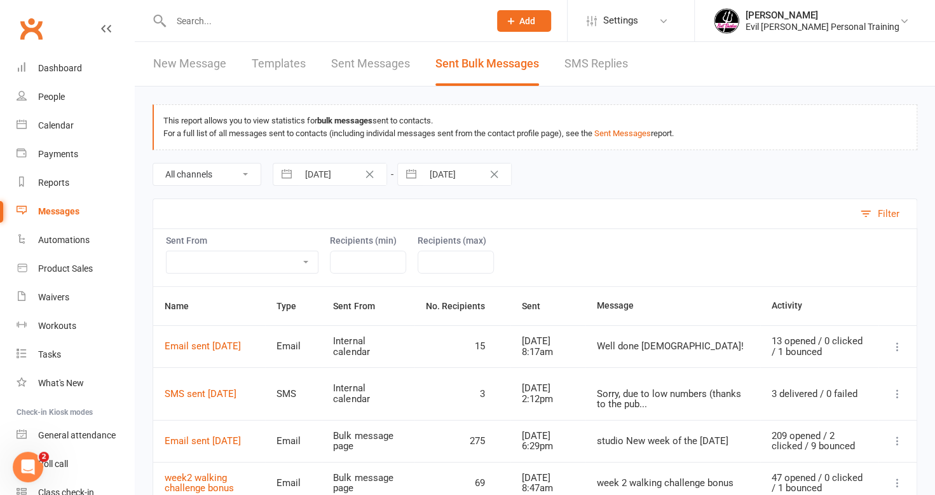
click at [207, 67] on link "New Message" at bounding box center [189, 64] width 73 height 44
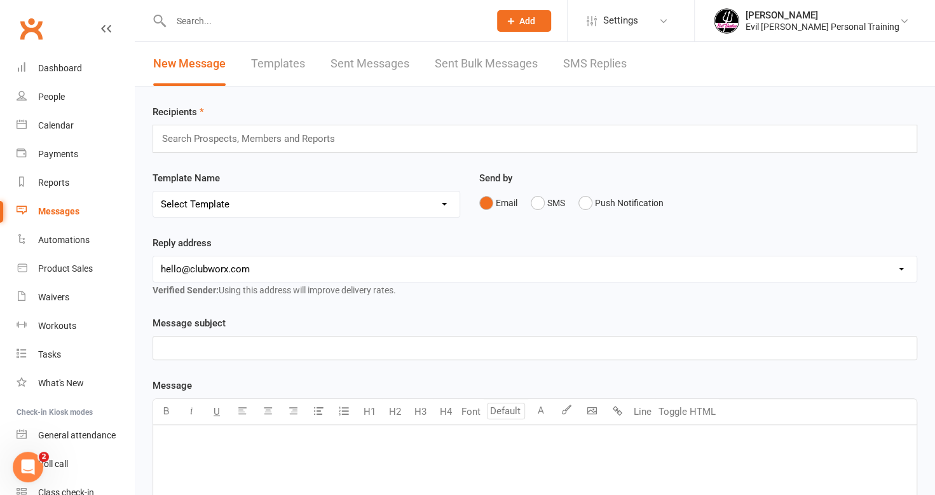
click at [474, 55] on link "Sent Bulk Messages" at bounding box center [486, 64] width 103 height 44
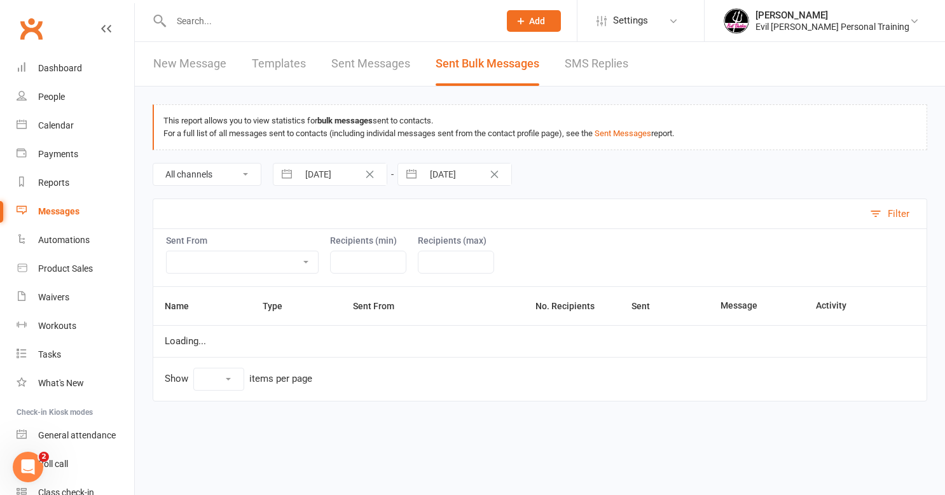
select select "10"
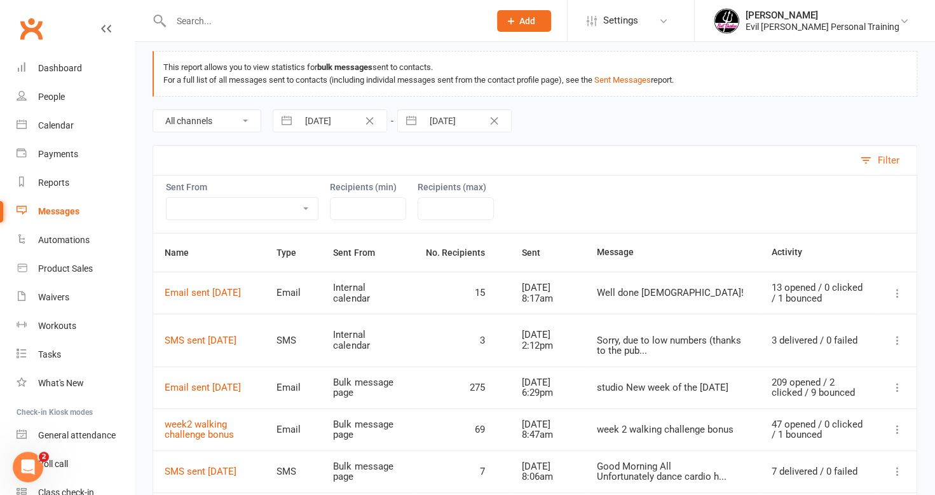
scroll to position [191, 0]
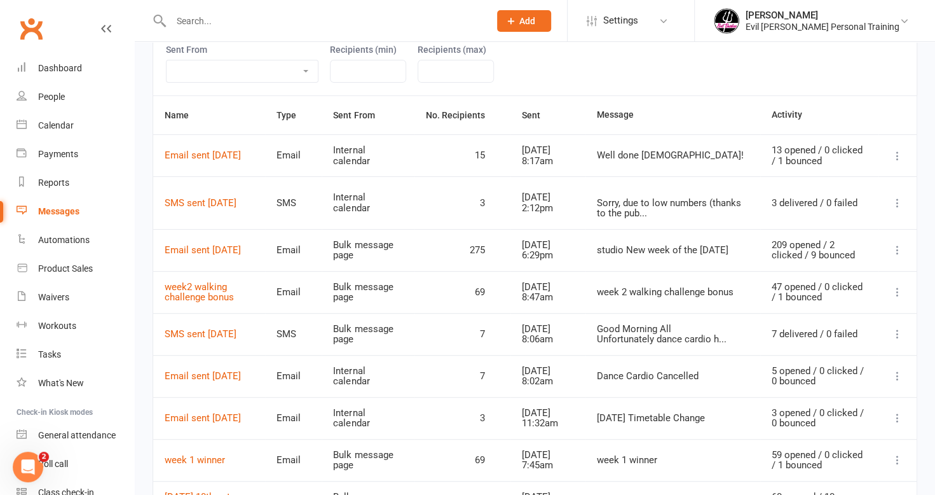
click at [899, 285] on icon at bounding box center [897, 291] width 13 height 13
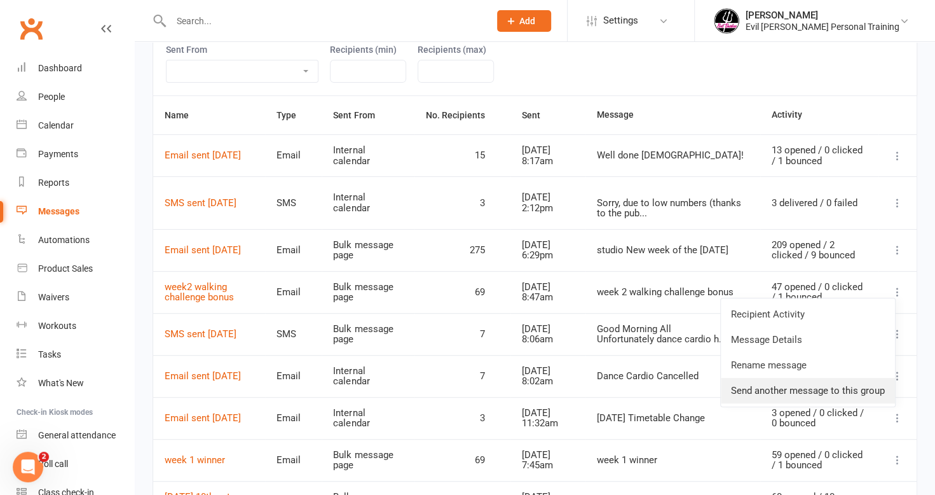
click at [830, 381] on link "Send another message to this group" at bounding box center [808, 390] width 174 height 25
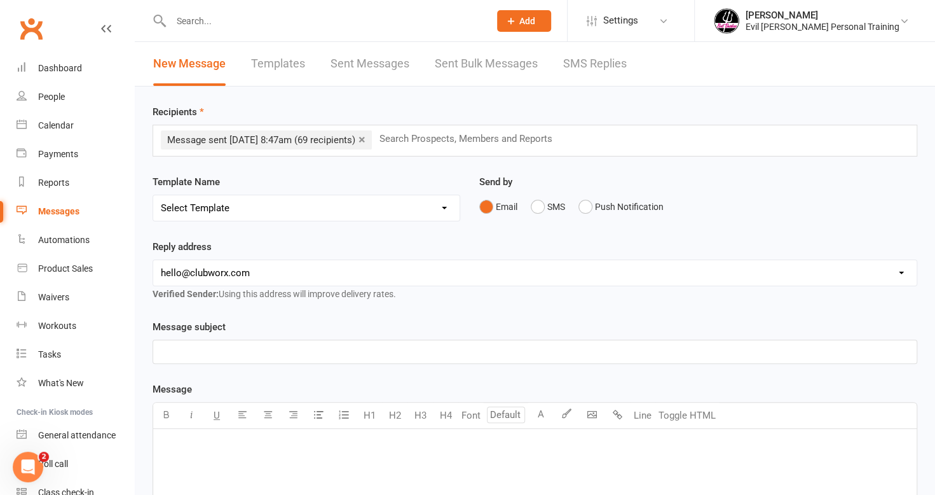
click at [294, 142] on span "Message sent Aug 7, 2025 8:47am (69 recipients)" at bounding box center [261, 139] width 188 height 11
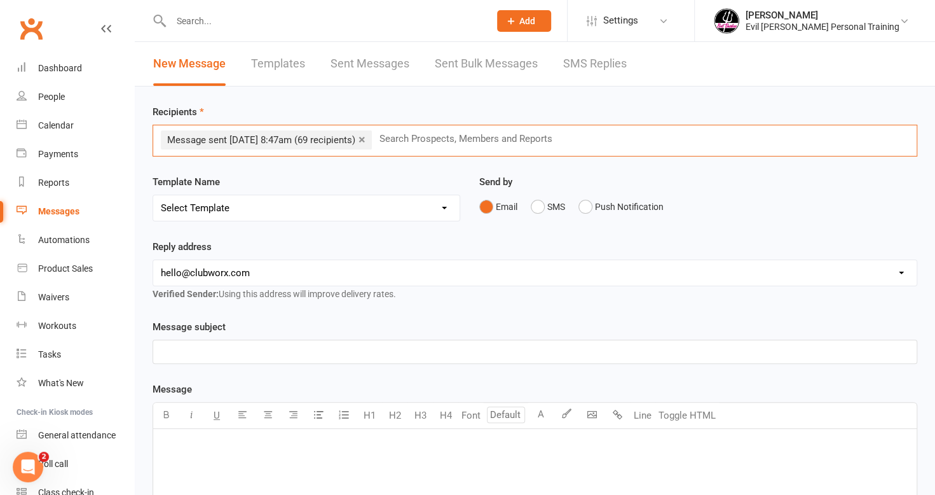
click at [352, 134] on span "Message sent Aug 7, 2025 8:47am (69 recipients)" at bounding box center [261, 139] width 188 height 11
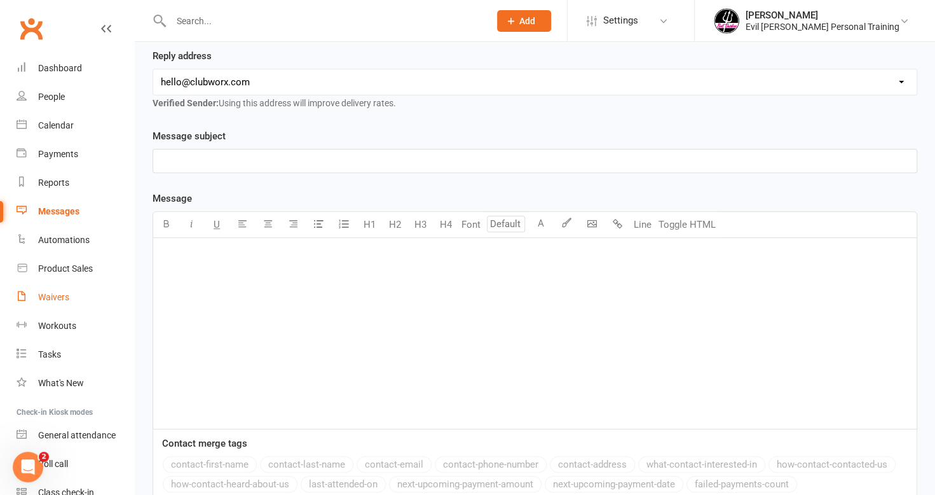
scroll to position [191, 0]
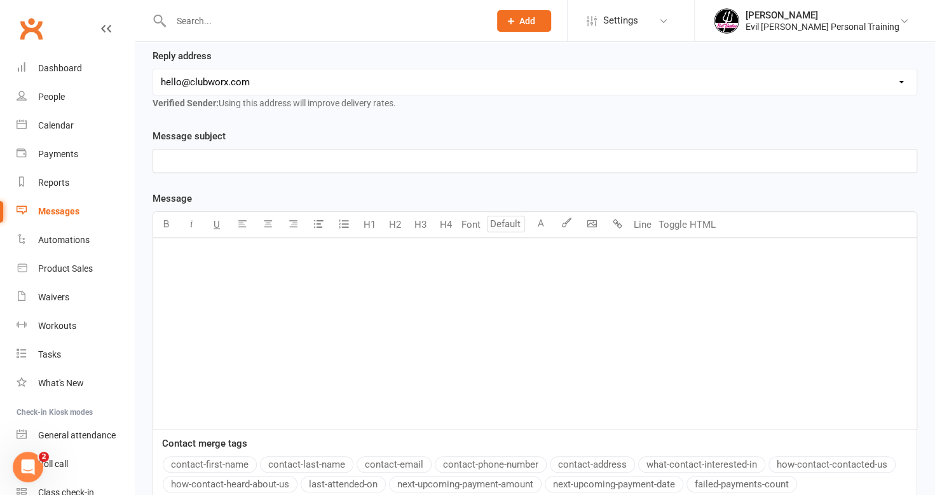
click at [178, 262] on div "﻿" at bounding box center [535, 333] width 764 height 191
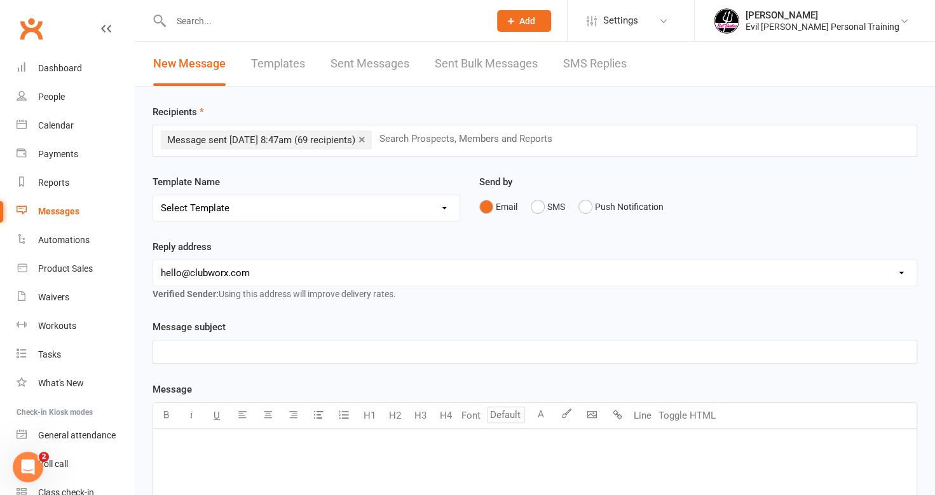
click at [362, 206] on select "Select Template [Email] App and Bookins [Email] App Cheat [Email] Class cancell…" at bounding box center [306, 207] width 306 height 25
select select "14"
click at [153, 195] on select "Select Template [Email] App and Bookins [Email] App Cheat [Email] Class cancell…" at bounding box center [306, 207] width 306 height 25
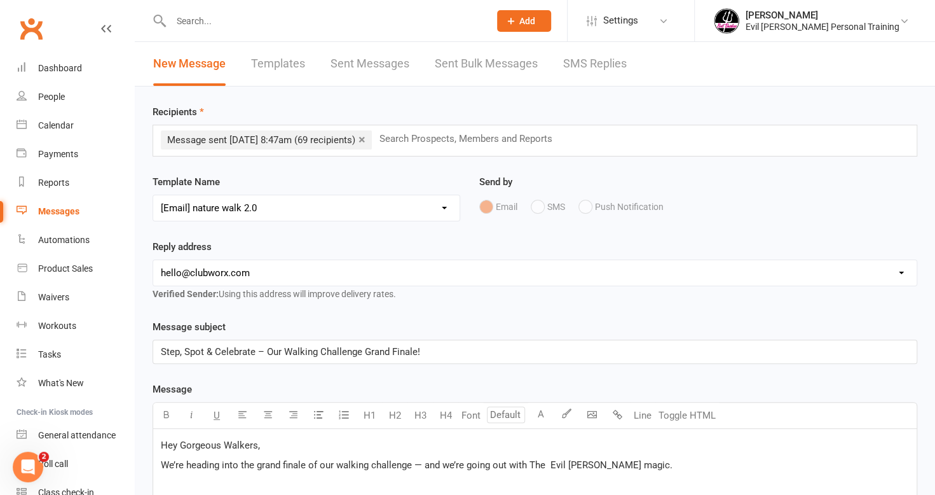
click at [289, 272] on select "hello@clubworx.com info@evilbarbee.com.au lorraine.el@westnet.com.au trainer@de…" at bounding box center [535, 272] width 764 height 25
select select "1"
click at [153, 260] on select "hello@clubworx.com info@evilbarbee.com.au lorraine.el@westnet.com.au trainer@de…" at bounding box center [535, 272] width 764 height 25
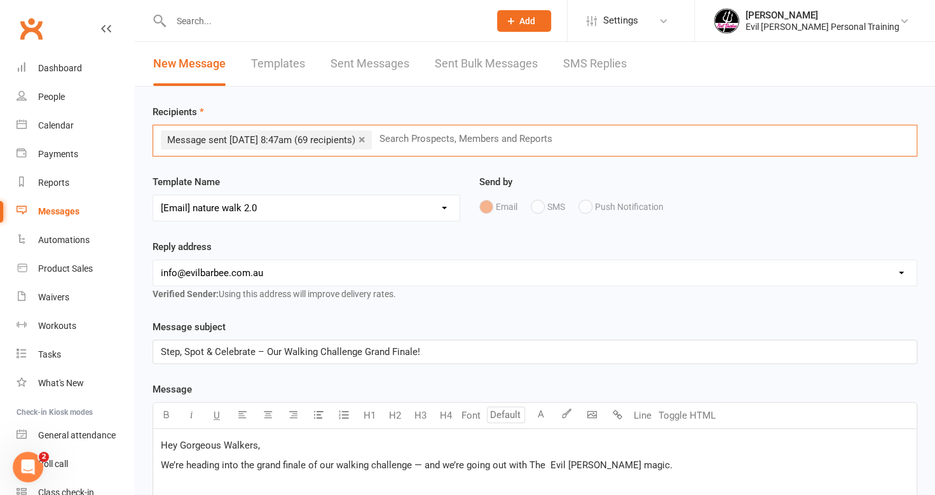
drag, startPoint x: 482, startPoint y: 145, endPoint x: 477, endPoint y: 160, distance: 15.9
click at [482, 146] on input "text" at bounding box center [471, 138] width 186 height 17
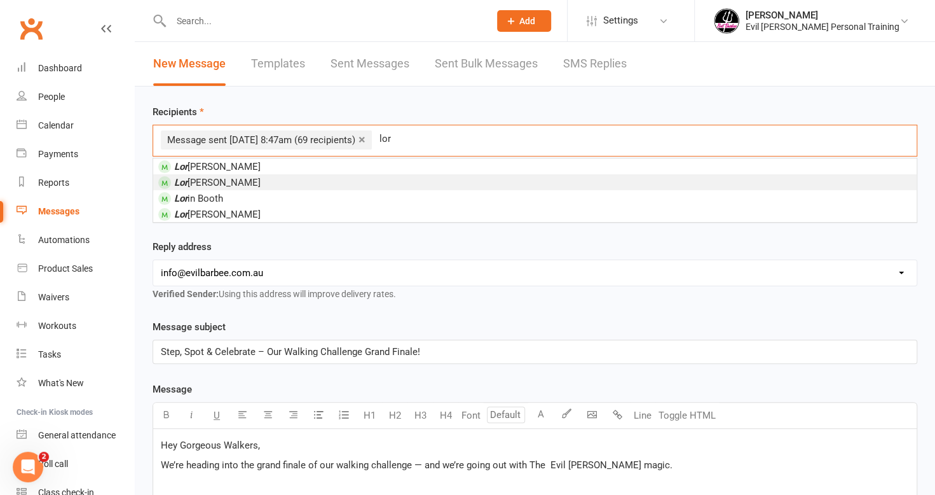
type input "lor"
click at [223, 182] on span "Lor raine Hibbert" at bounding box center [217, 182] width 86 height 11
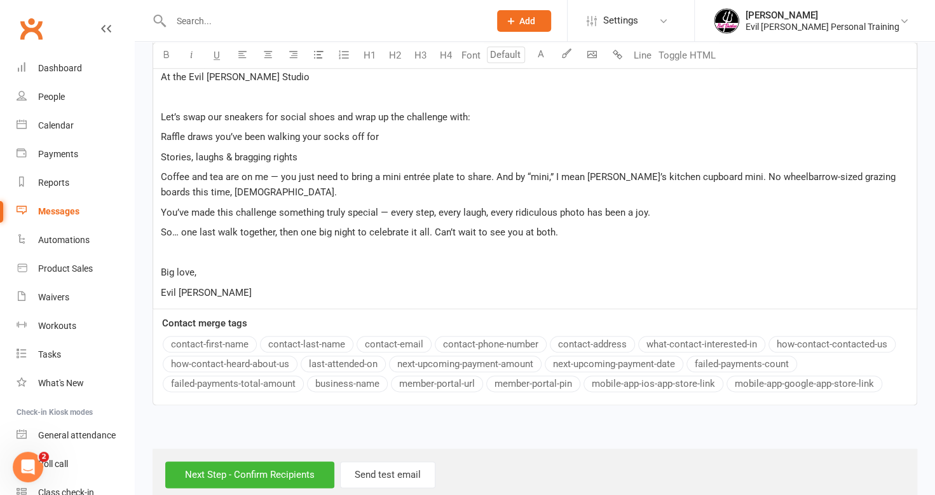
scroll to position [699, 0]
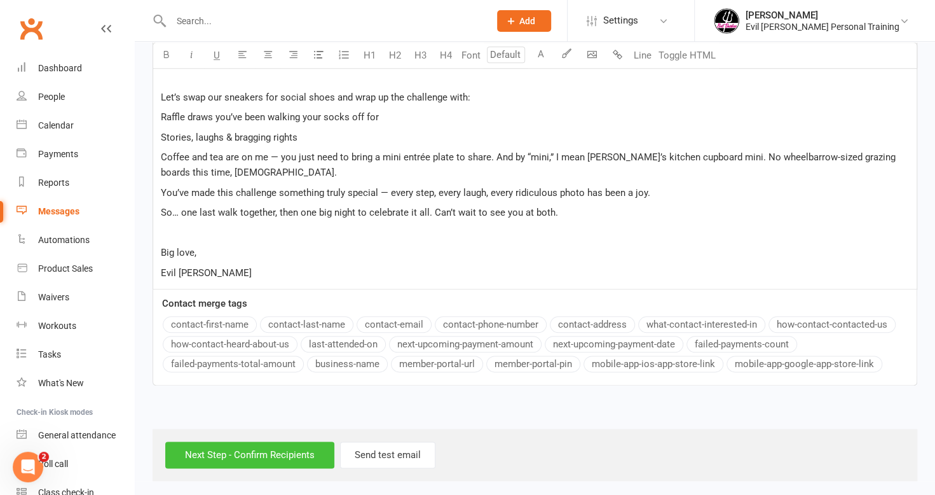
click at [228, 451] on input "Next Step - Confirm Recipients" at bounding box center [249, 454] width 169 height 27
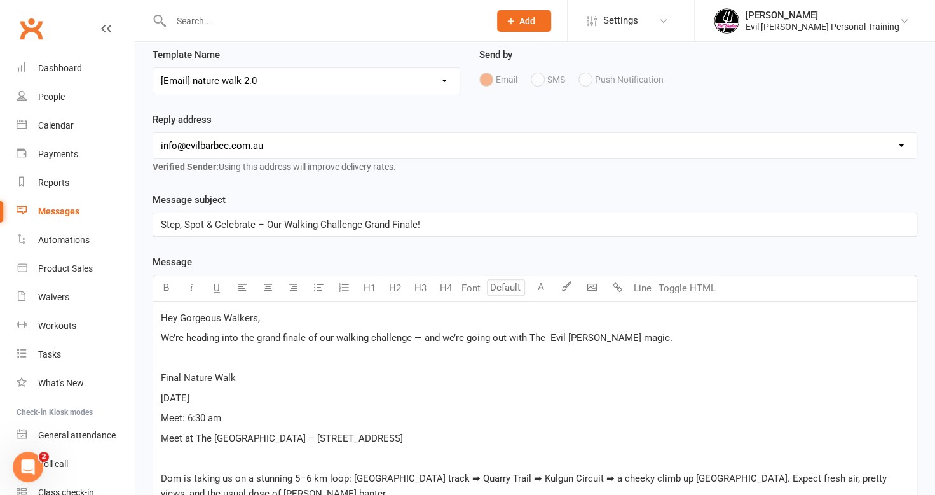
scroll to position [127, 0]
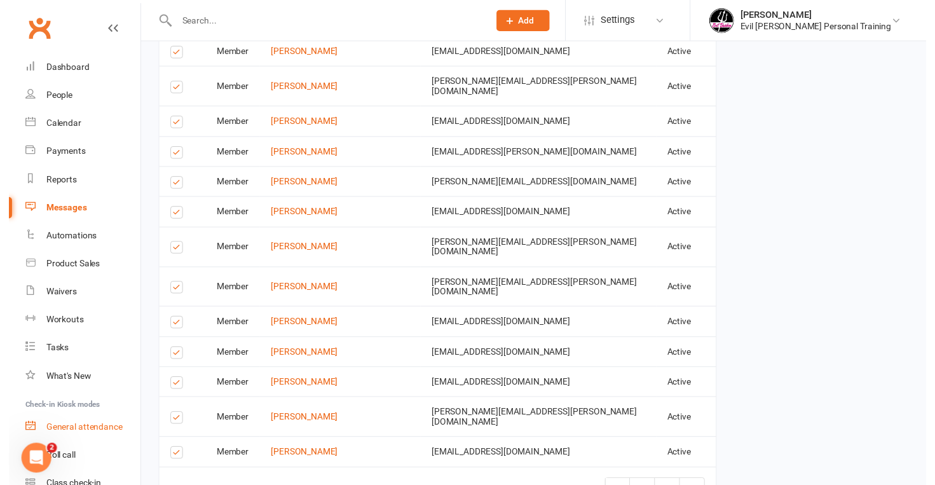
scroll to position [2059, 0]
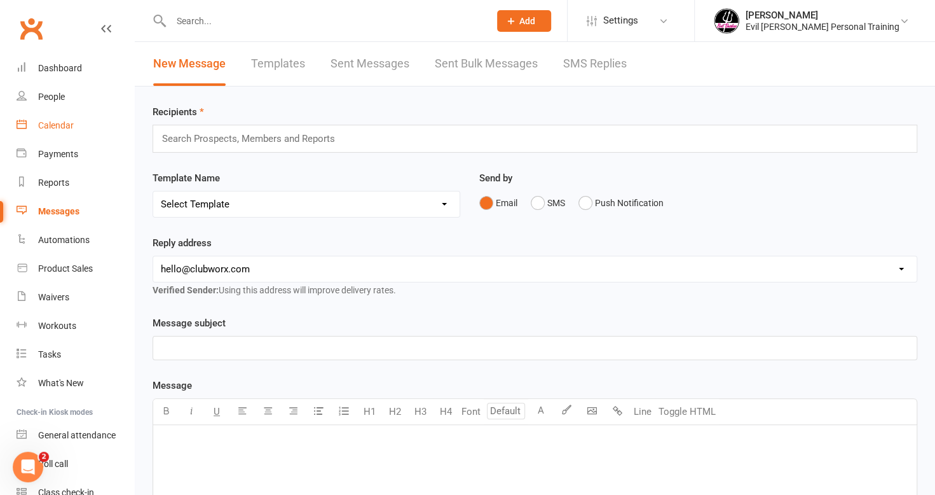
click at [57, 120] on div "Calendar" at bounding box center [56, 125] width 36 height 10
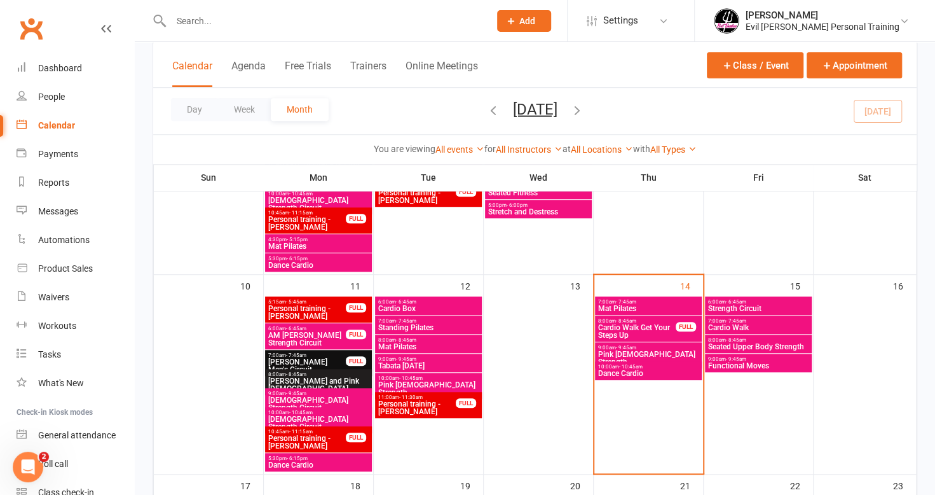
scroll to position [445, 0]
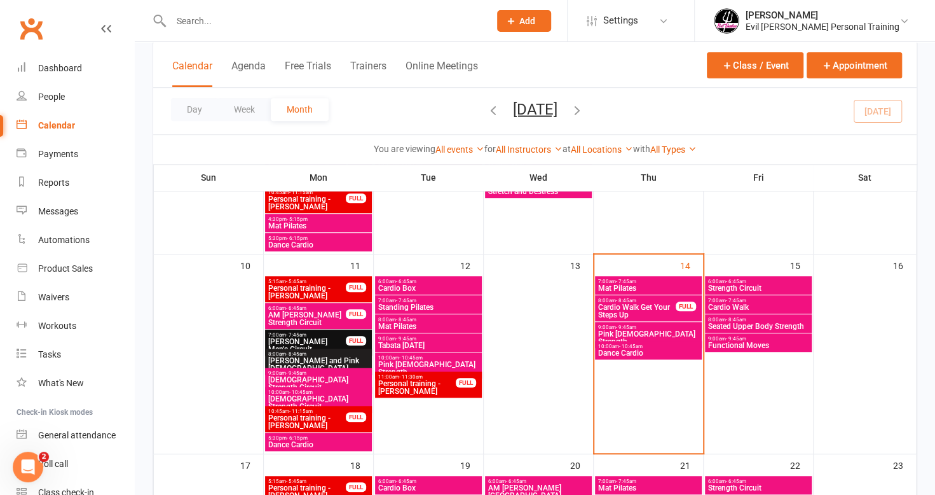
click at [737, 341] on span "Functional Moves" at bounding box center [759, 345] width 102 height 8
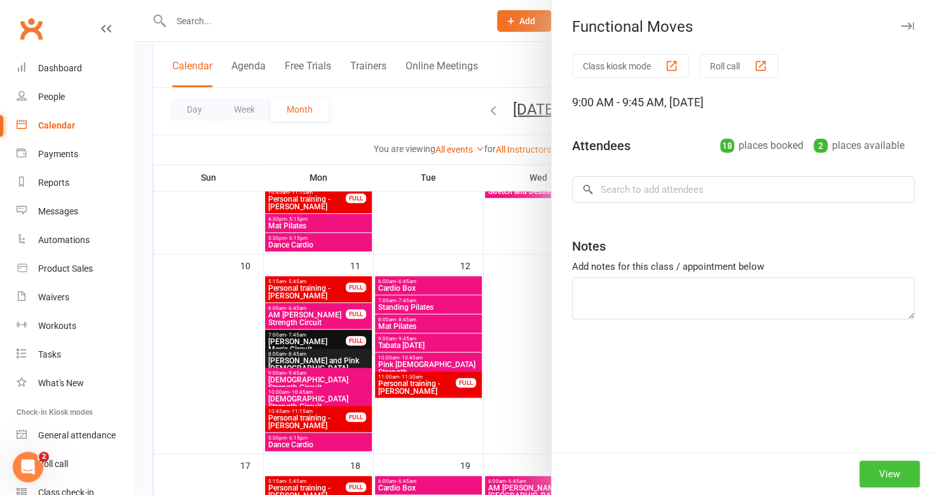
click at [862, 474] on button "View" at bounding box center [890, 473] width 60 height 27
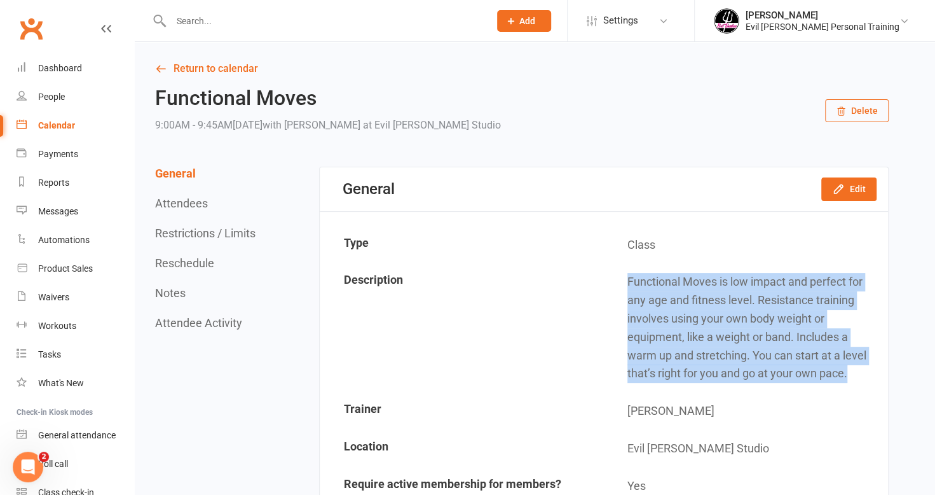
drag, startPoint x: 628, startPoint y: 280, endPoint x: 851, endPoint y: 379, distance: 243.6
click at [851, 379] on td "Functional Moves is low impact and perfect for any age and fitness level. Resis…" at bounding box center [746, 328] width 282 height 128
copy td "Functional Moves is low impact and perfect for any age and fitness level. Resis…"
click at [71, 123] on div "Calendar" at bounding box center [56, 125] width 37 height 10
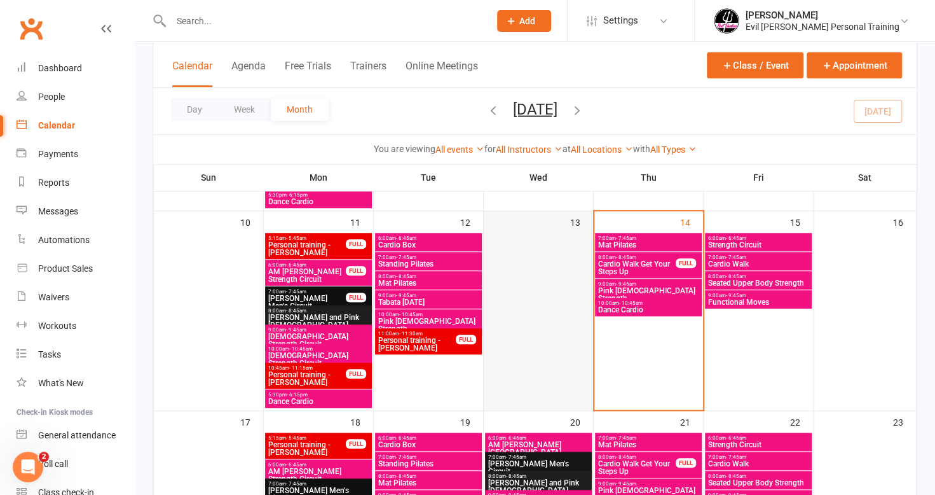
scroll to position [509, 0]
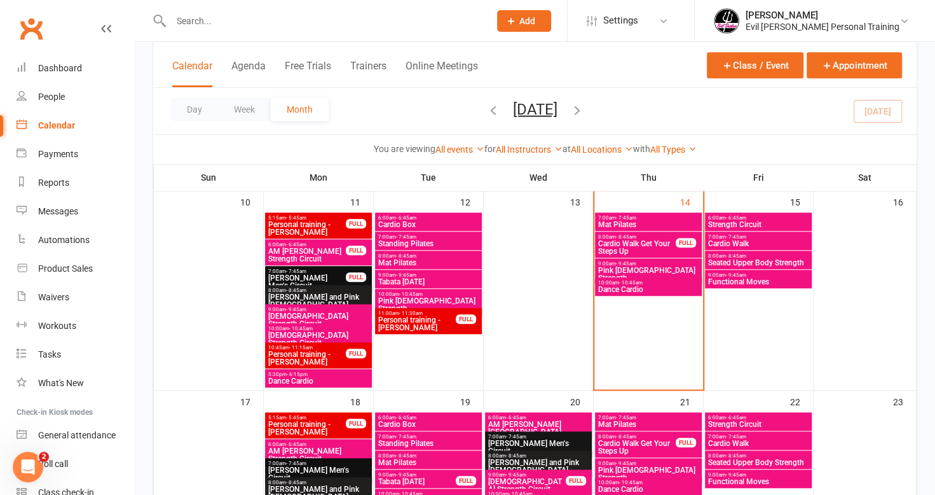
click at [639, 270] on span "Pink [DEMOGRAPHIC_DATA] Strength" at bounding box center [649, 273] width 102 height 15
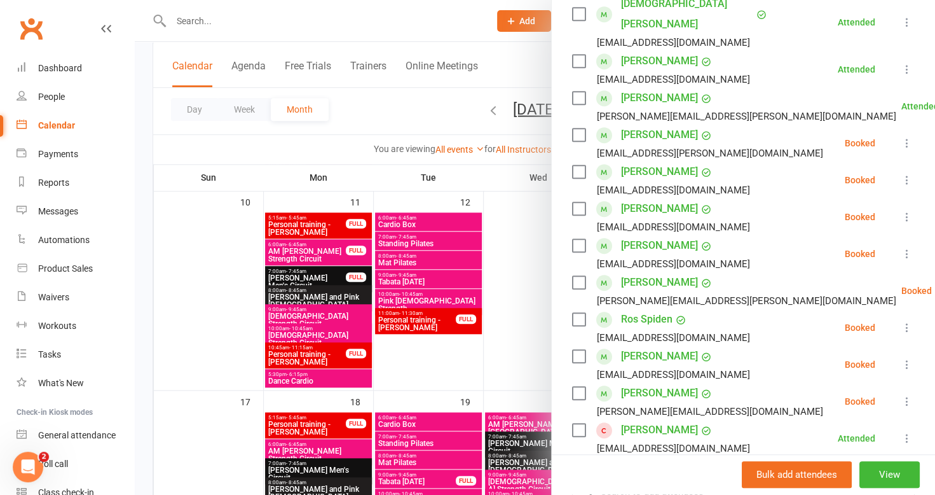
scroll to position [381, 0]
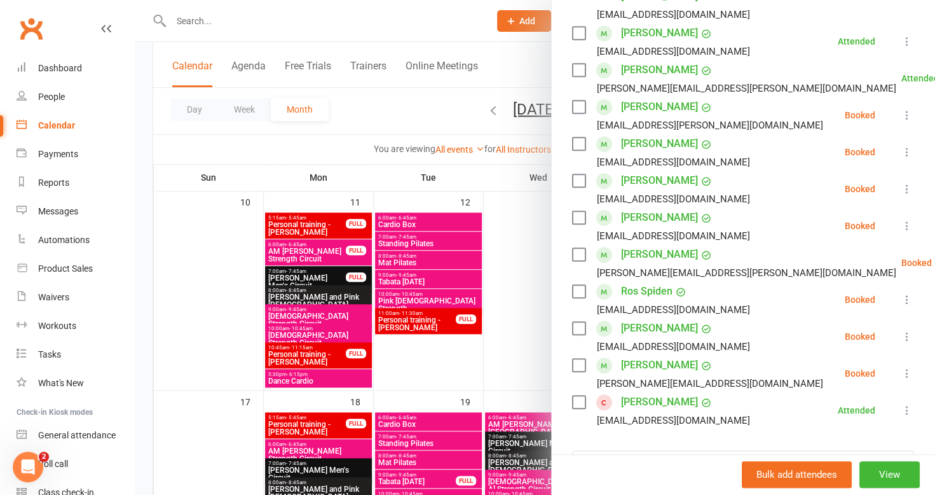
click at [901, 367] on icon at bounding box center [907, 373] width 13 height 13
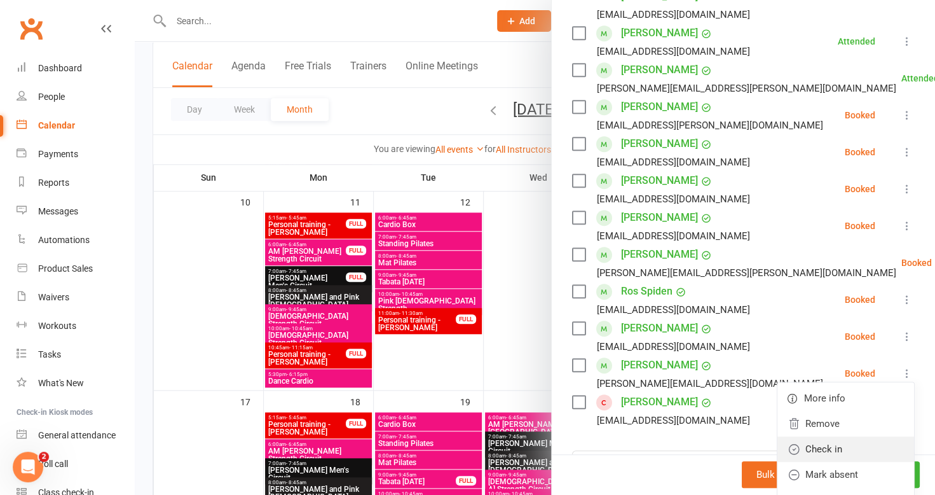
click at [838, 436] on link "Check in" at bounding box center [846, 448] width 137 height 25
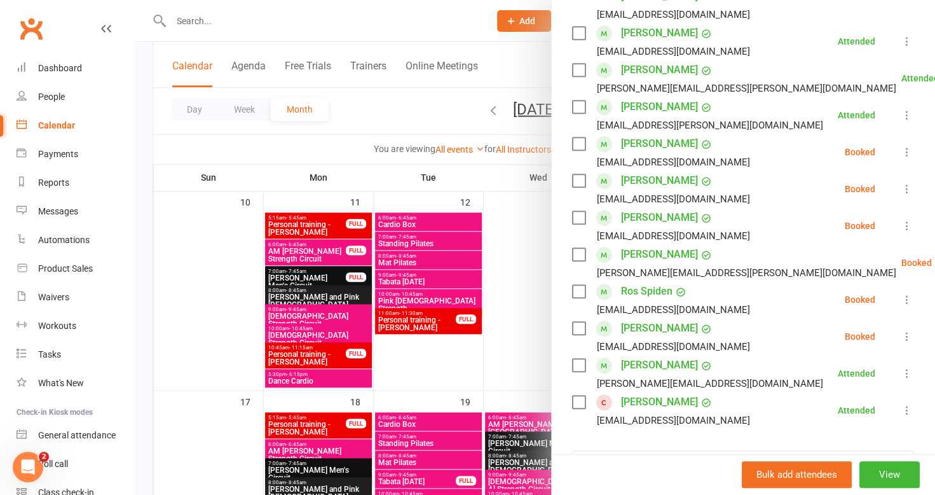
click at [304, 248] on div at bounding box center [535, 247] width 800 height 495
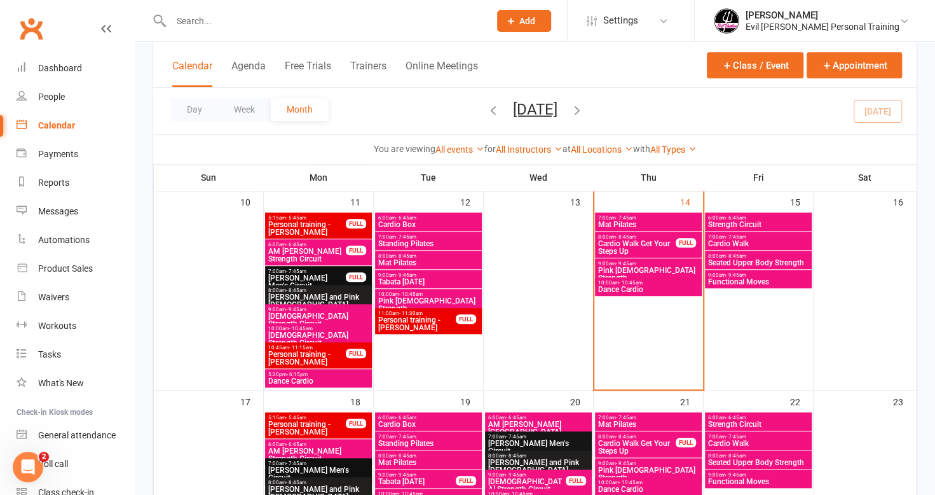
click at [397, 241] on span "Standing Pilates" at bounding box center [429, 244] width 102 height 8
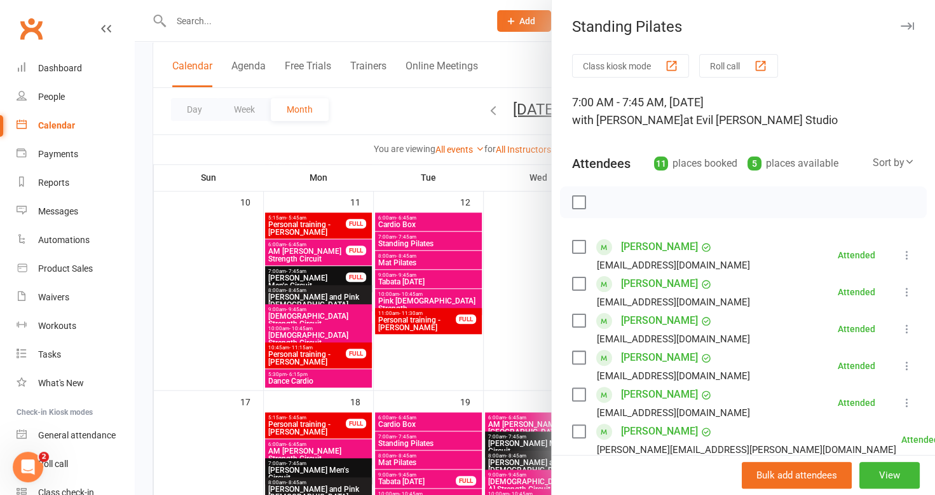
click at [279, 35] on div at bounding box center [535, 247] width 800 height 495
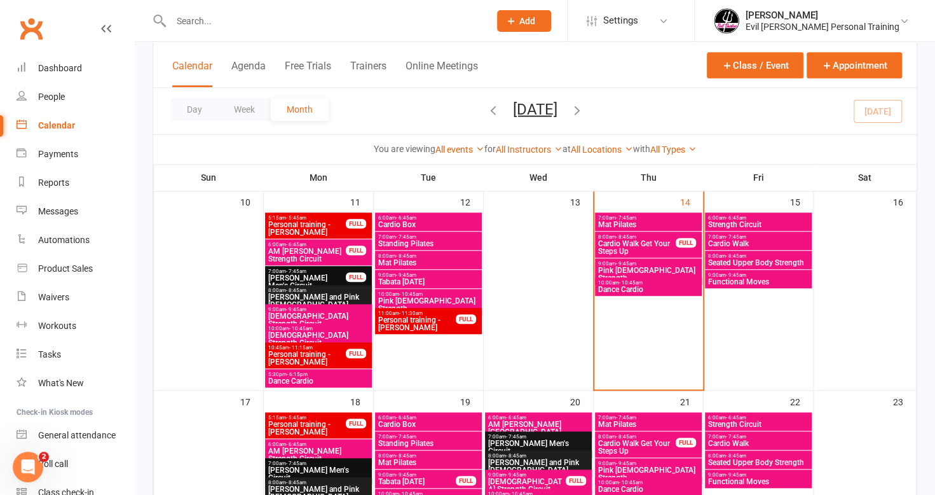
click at [231, 19] on input "text" at bounding box center [323, 21] width 313 height 18
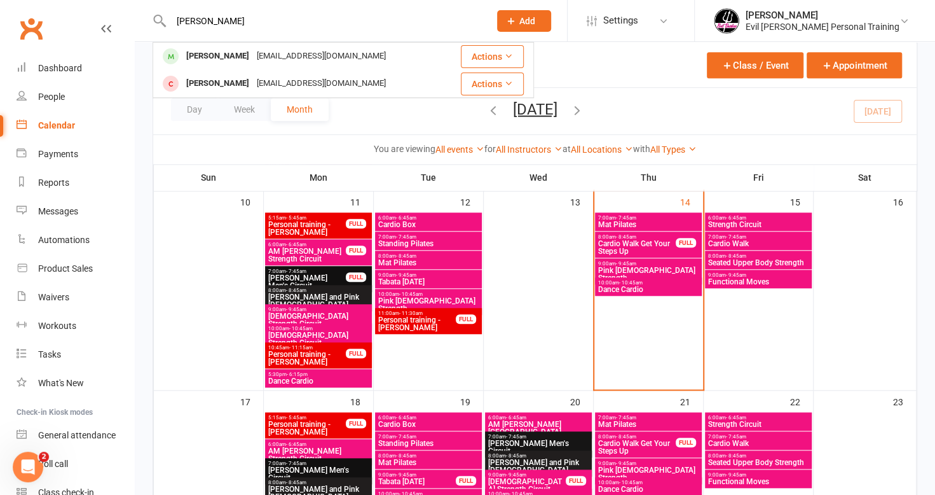
type input "trump"
